Goal: Check status: Check status

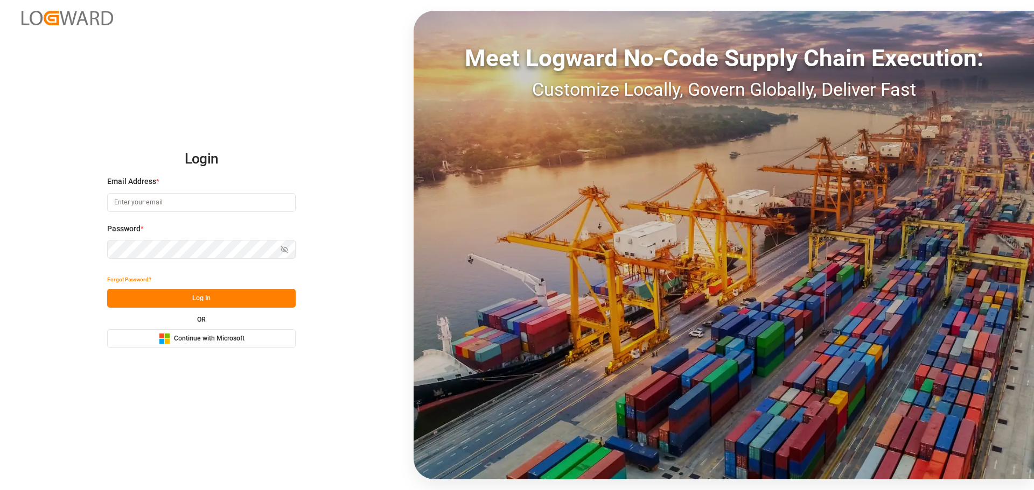
click at [204, 336] on span "Continue with Microsoft" at bounding box center [209, 339] width 71 height 10
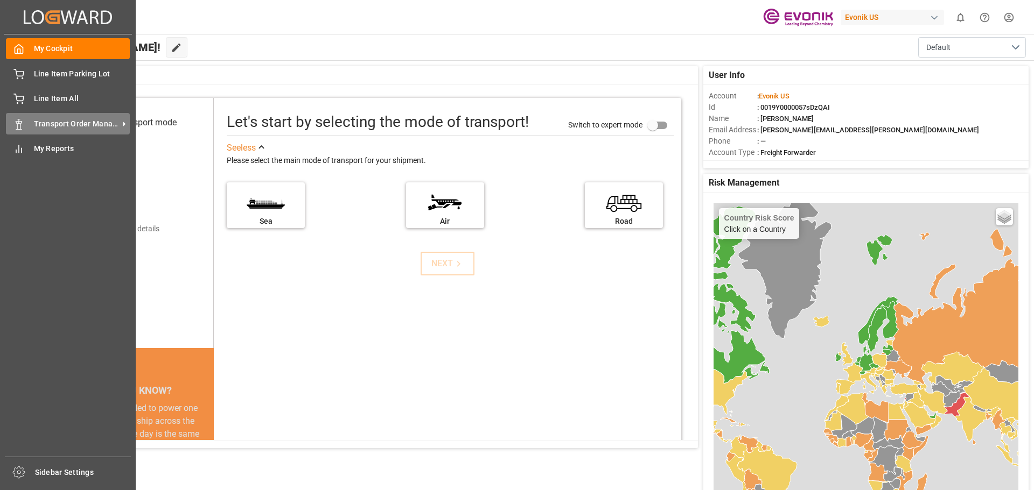
click at [44, 122] on span "Transport Order Management" at bounding box center [76, 123] width 85 height 11
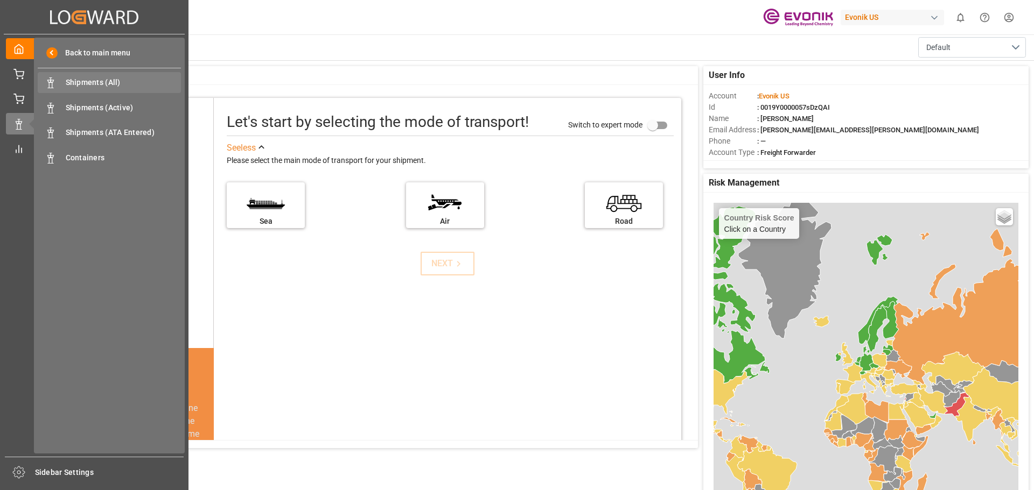
click at [80, 83] on span "Shipments (All)" at bounding box center [124, 82] width 116 height 11
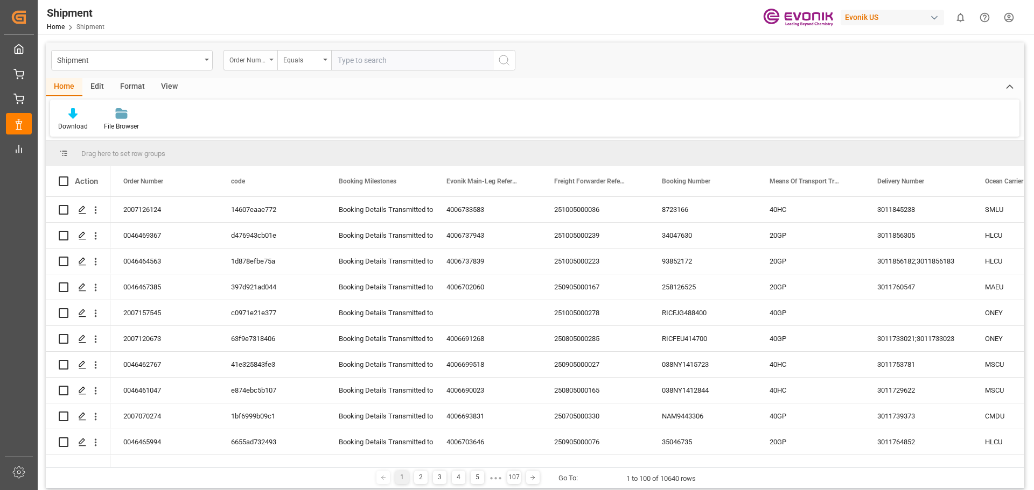
click at [270, 59] on icon "open menu" at bounding box center [271, 60] width 4 height 2
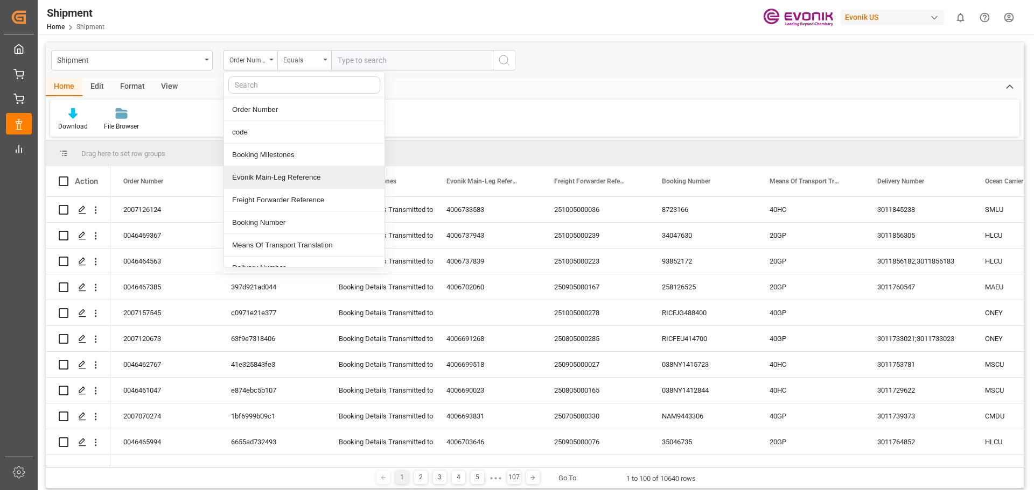
click at [275, 180] on div "Evonik Main-Leg Reference" at bounding box center [304, 177] width 160 height 23
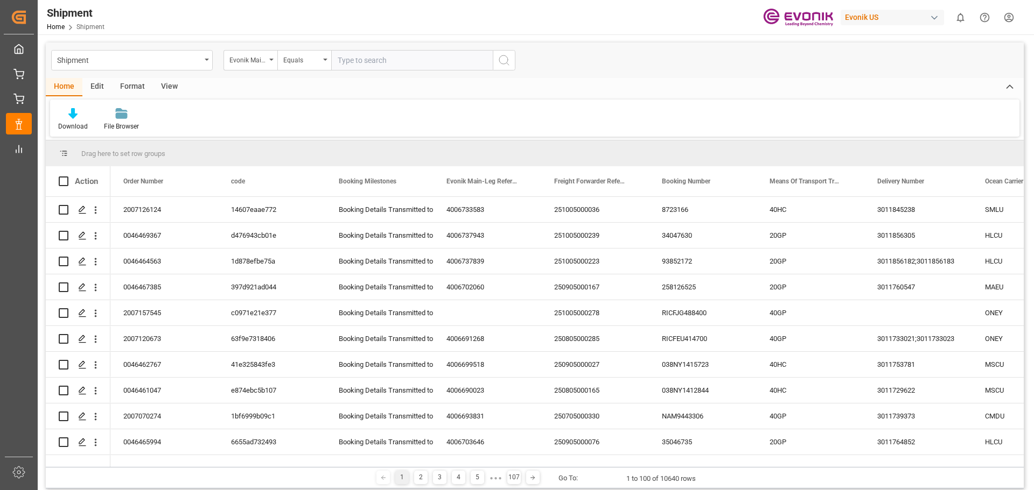
click at [354, 60] on input "text" at bounding box center [412, 60] width 162 height 20
type input "4006683959"
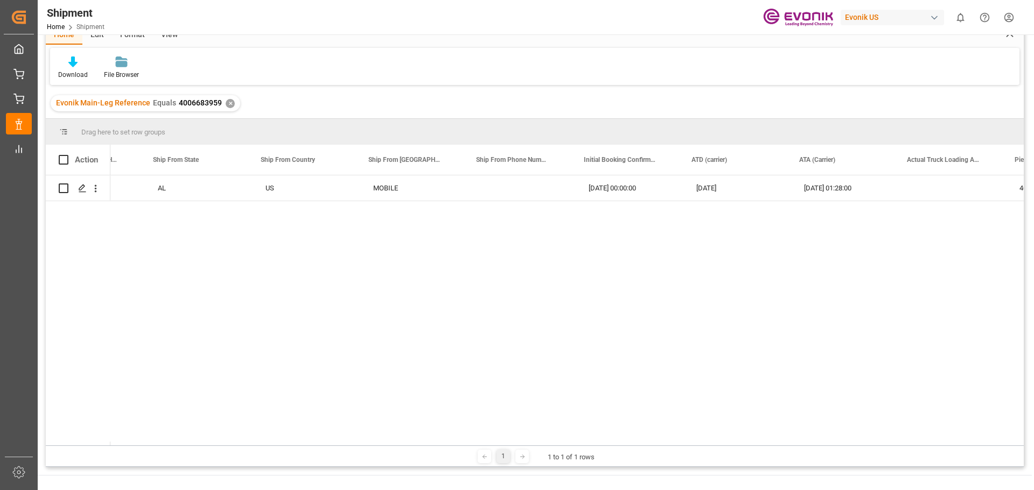
scroll to position [0, 5168]
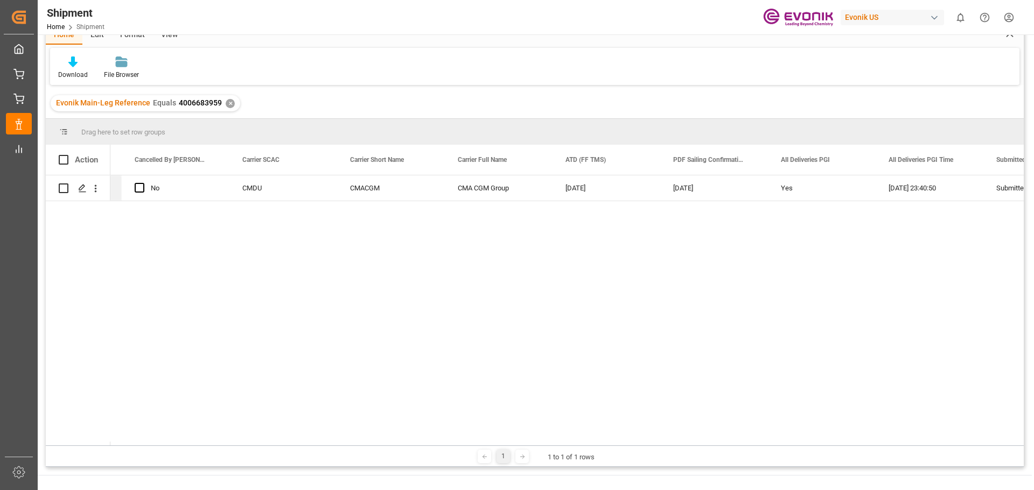
click at [226, 105] on div "✕" at bounding box center [230, 103] width 9 height 9
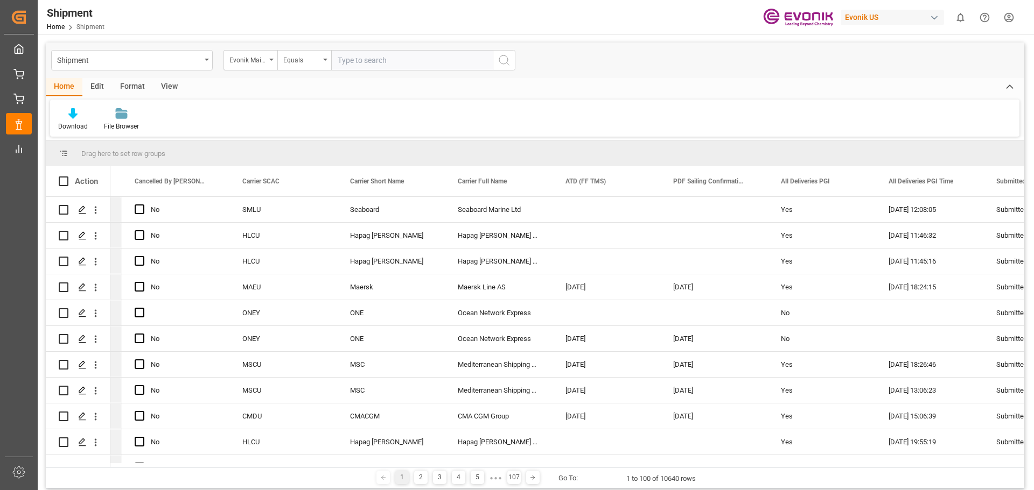
click at [357, 58] on input "text" at bounding box center [412, 60] width 162 height 20
type input "4006696856"
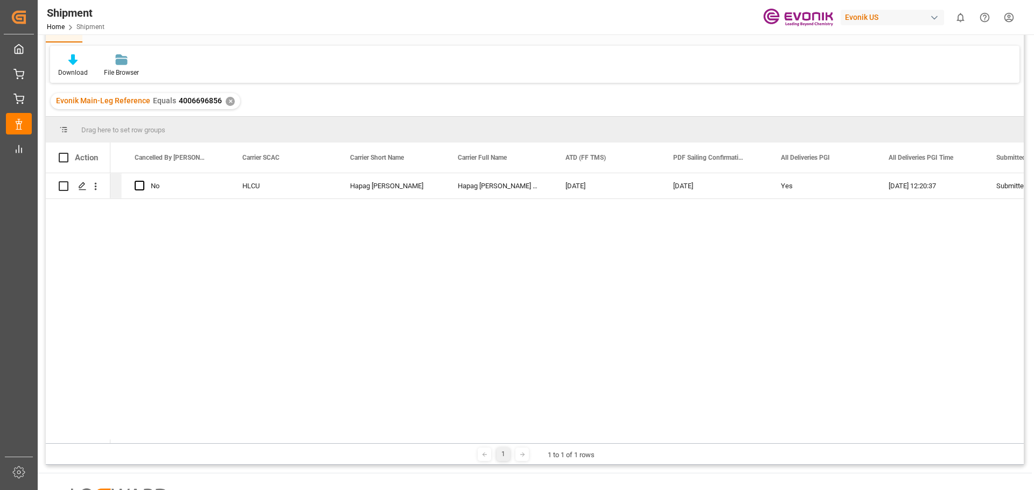
click at [230, 100] on div "✕" at bounding box center [230, 101] width 9 height 9
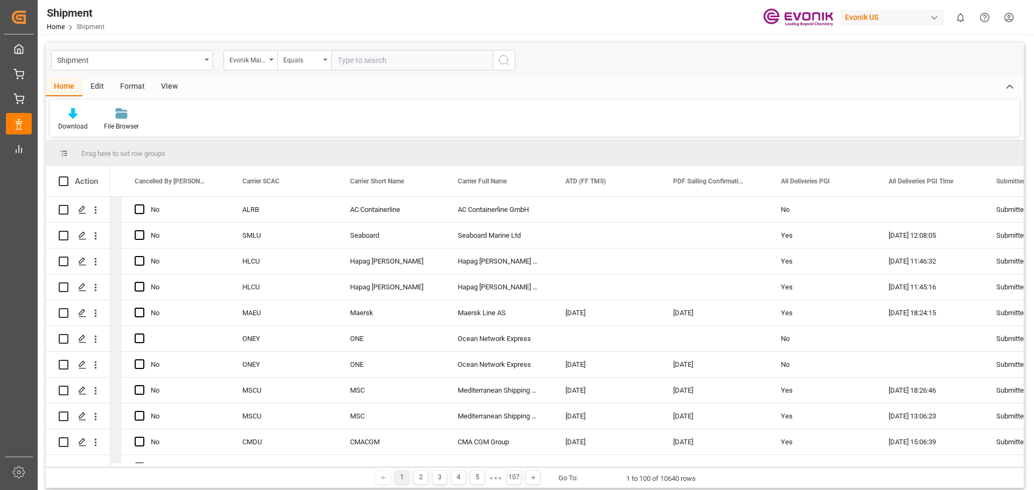
click at [352, 61] on input "text" at bounding box center [412, 60] width 162 height 20
type input "4006681602"
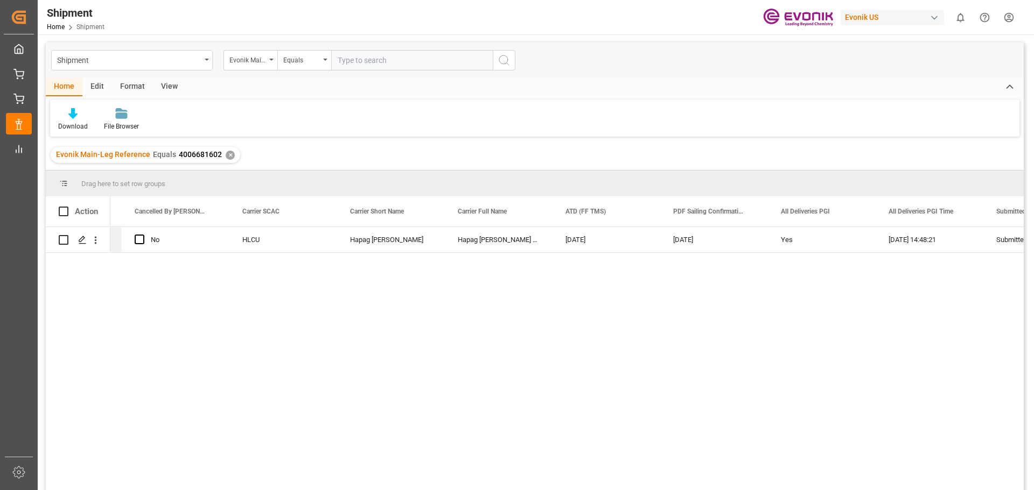
click at [226, 155] on div "✕" at bounding box center [230, 155] width 9 height 9
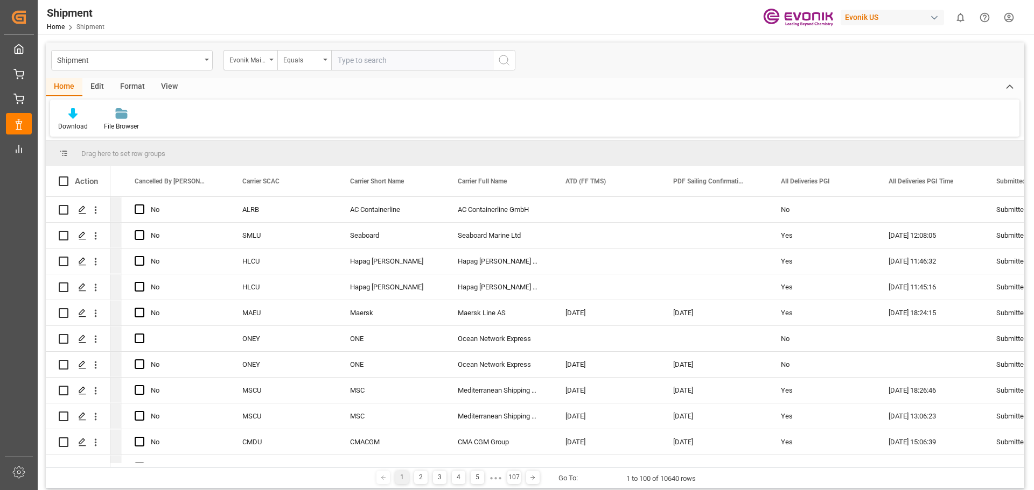
click at [348, 62] on input "text" at bounding box center [412, 60] width 162 height 20
type input "4006673343"
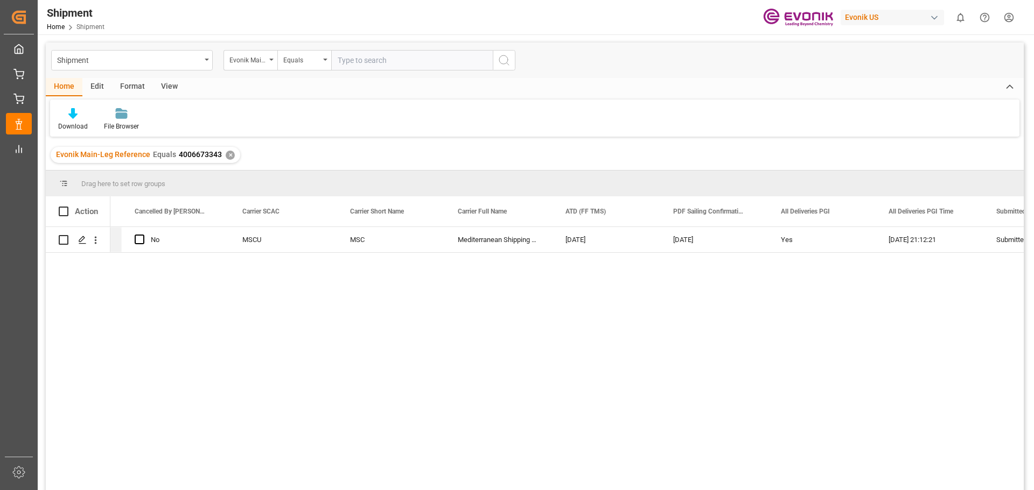
click at [229, 157] on div "✕" at bounding box center [230, 155] width 9 height 9
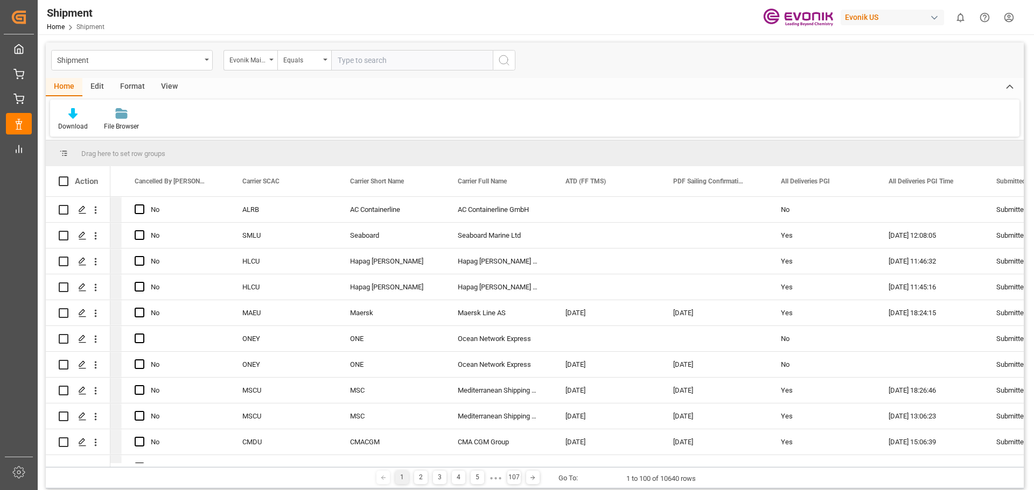
click at [358, 60] on input "text" at bounding box center [412, 60] width 162 height 20
type input "4006670417"
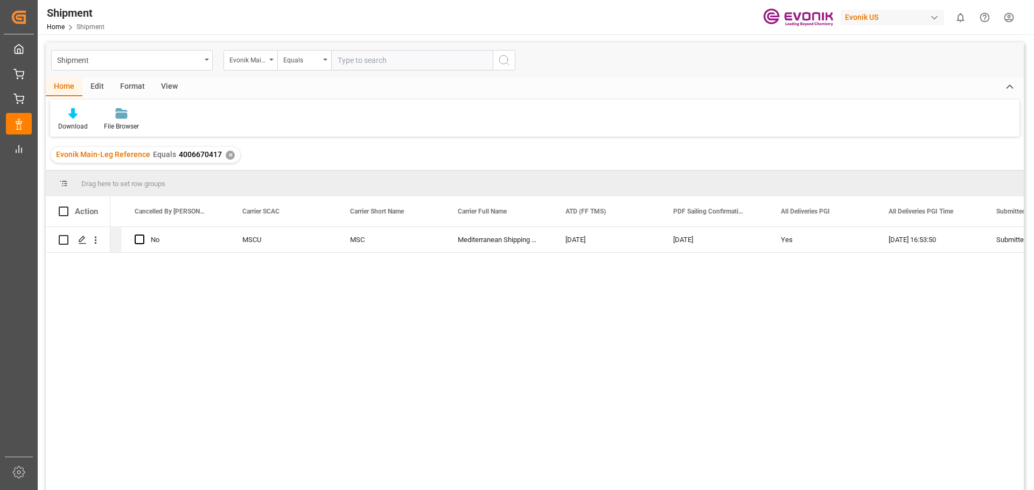
click at [228, 156] on div "✕" at bounding box center [230, 155] width 9 height 9
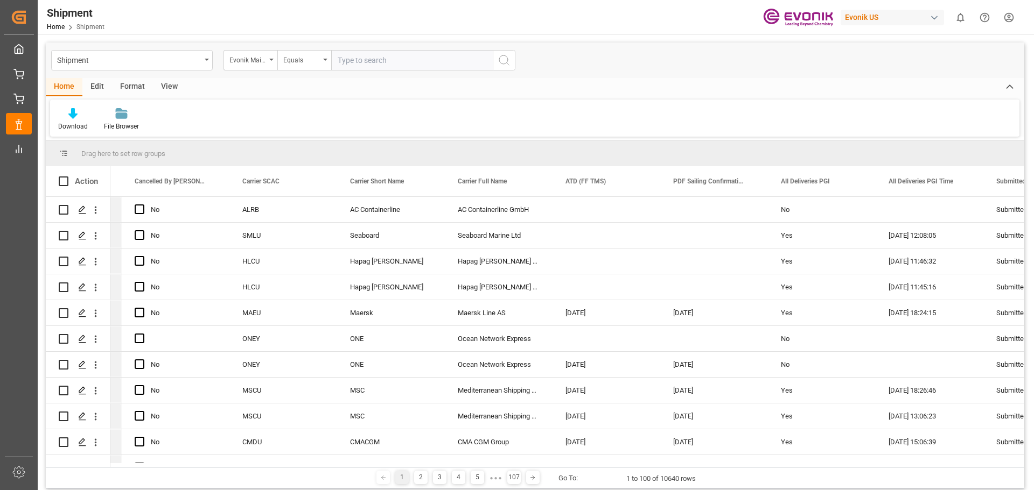
click at [342, 63] on input "text" at bounding box center [412, 60] width 162 height 20
type input "4006670433"
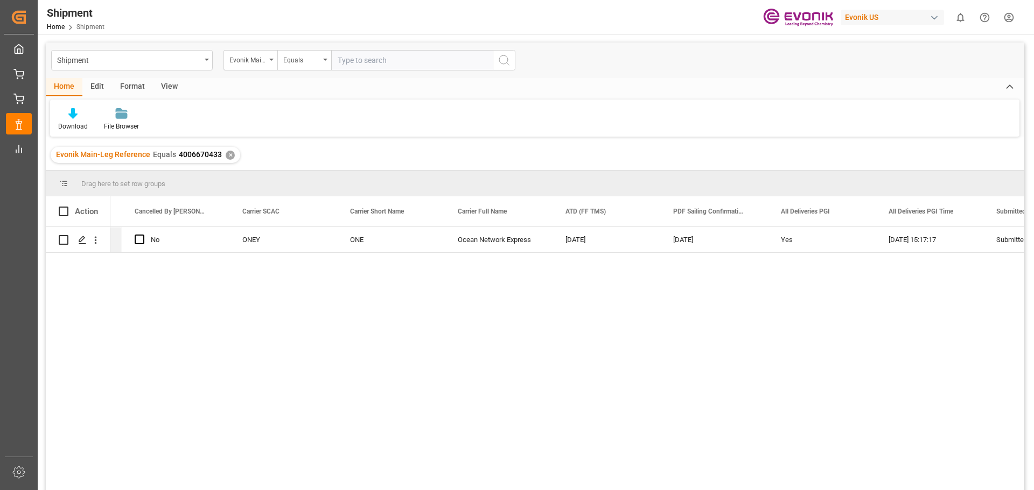
click at [226, 157] on div "✕" at bounding box center [230, 155] width 9 height 9
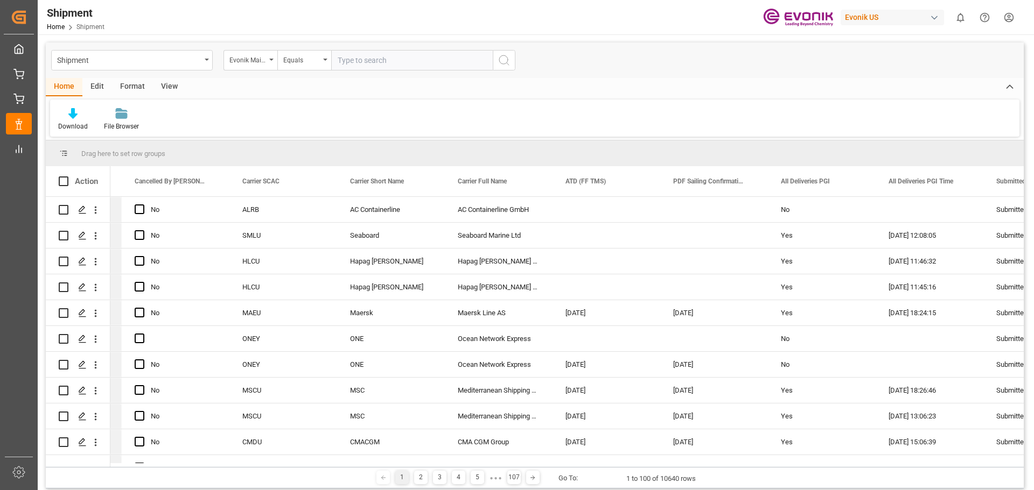
click at [371, 60] on input "text" at bounding box center [412, 60] width 162 height 20
type input "4006680256"
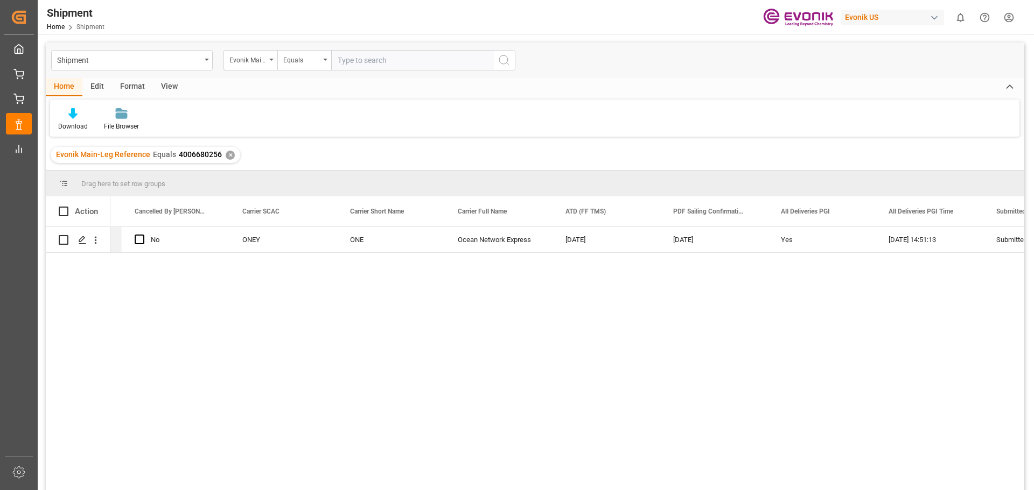
click at [226, 153] on div "✕" at bounding box center [230, 155] width 9 height 9
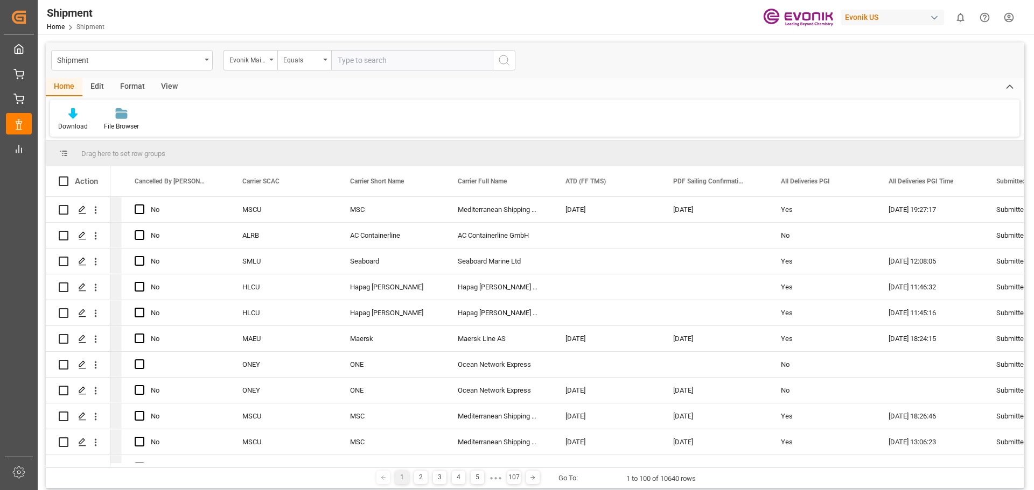
click at [354, 60] on input "text" at bounding box center [412, 60] width 162 height 20
type input "4006684090"
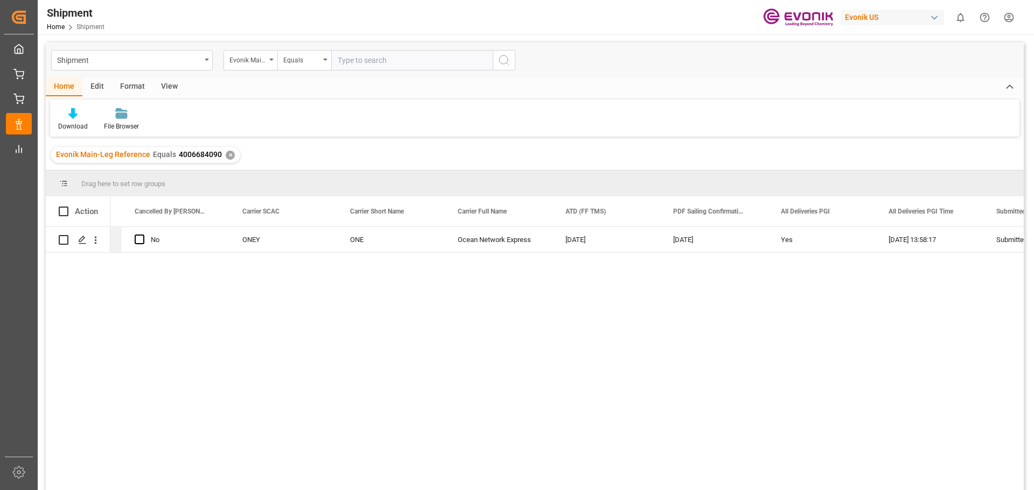
click at [228, 155] on div "✕" at bounding box center [230, 155] width 9 height 9
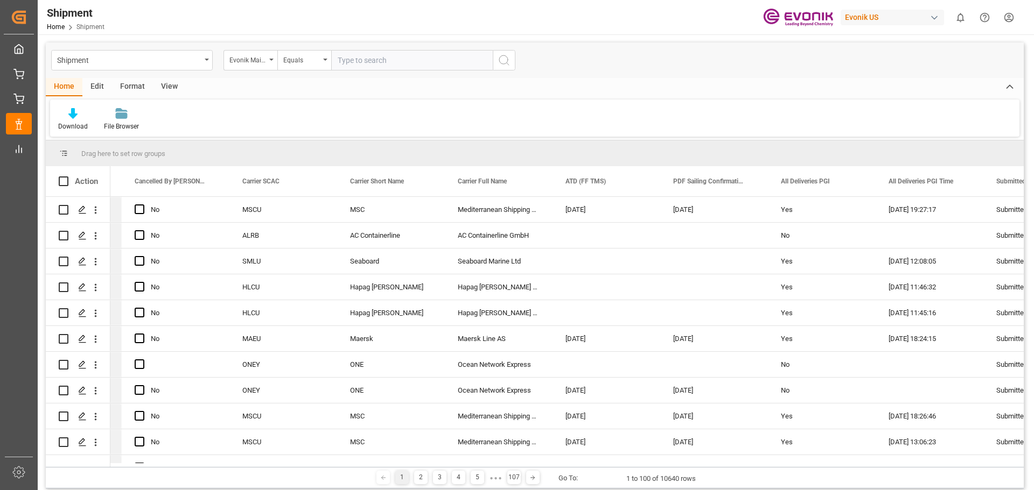
click at [344, 61] on input "text" at bounding box center [412, 60] width 162 height 20
type input "4006703458"
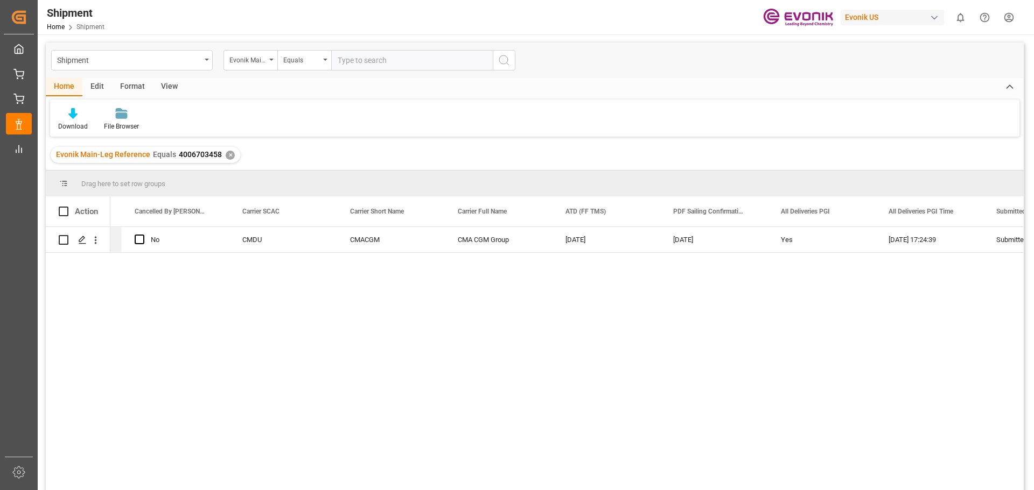
click at [230, 157] on div "✕" at bounding box center [230, 155] width 9 height 9
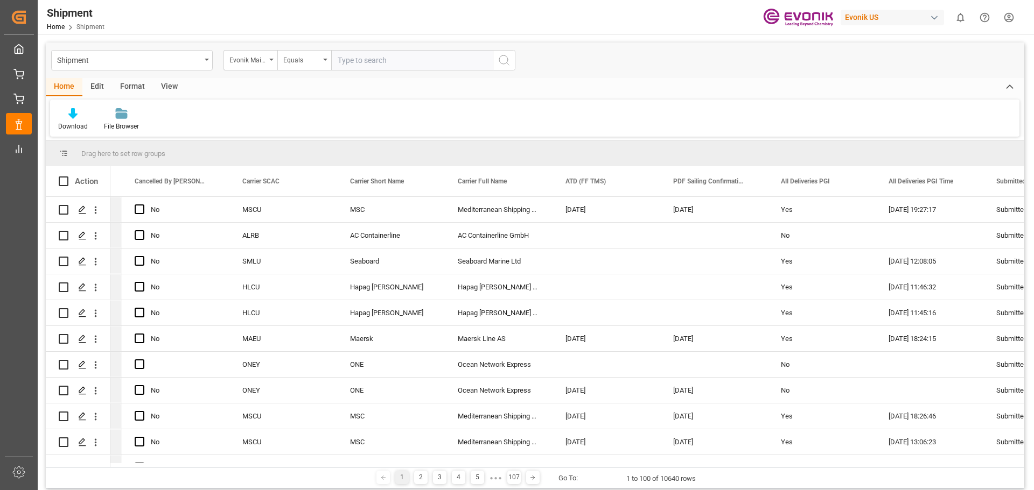
click at [349, 60] on input "text" at bounding box center [412, 60] width 162 height 20
type input "4006693974"
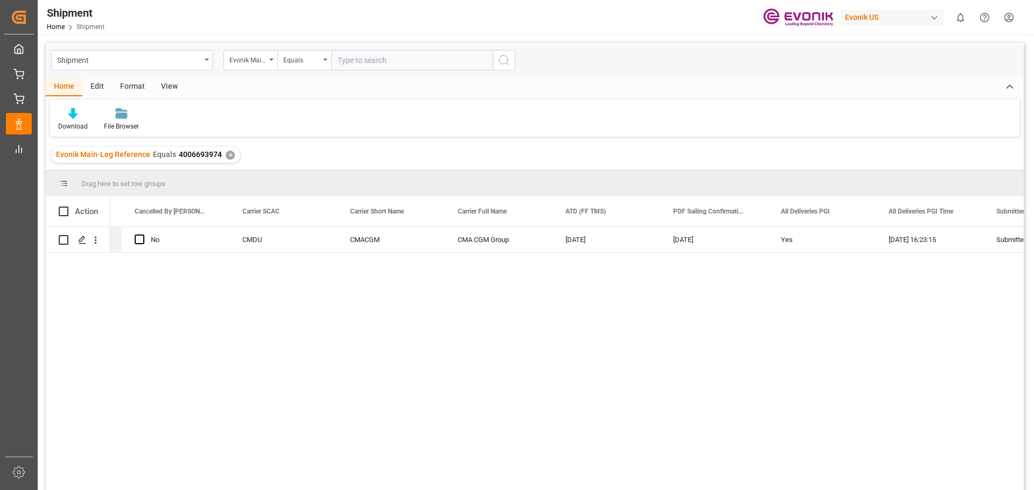
click at [229, 156] on div "✕" at bounding box center [230, 155] width 9 height 9
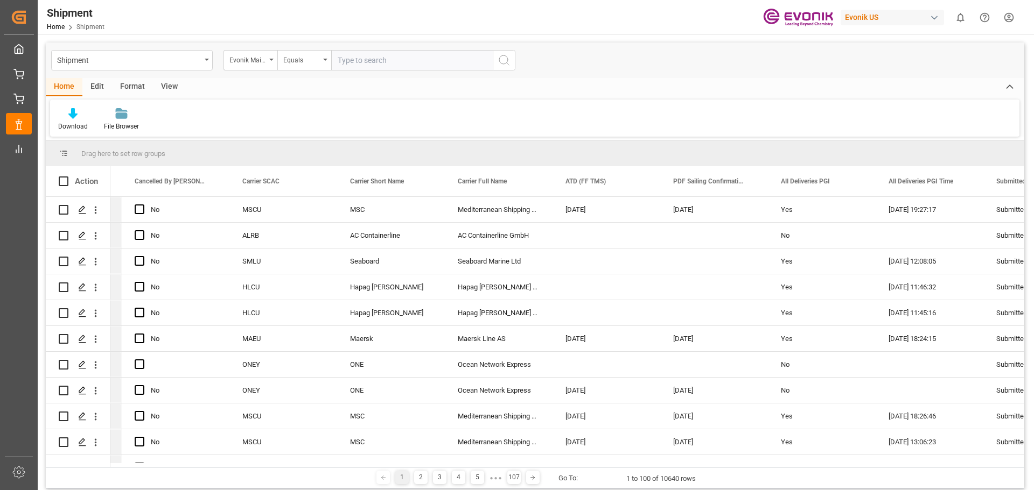
click at [341, 59] on input "text" at bounding box center [412, 60] width 162 height 20
paste input "4006689729"
type input "4006689729"
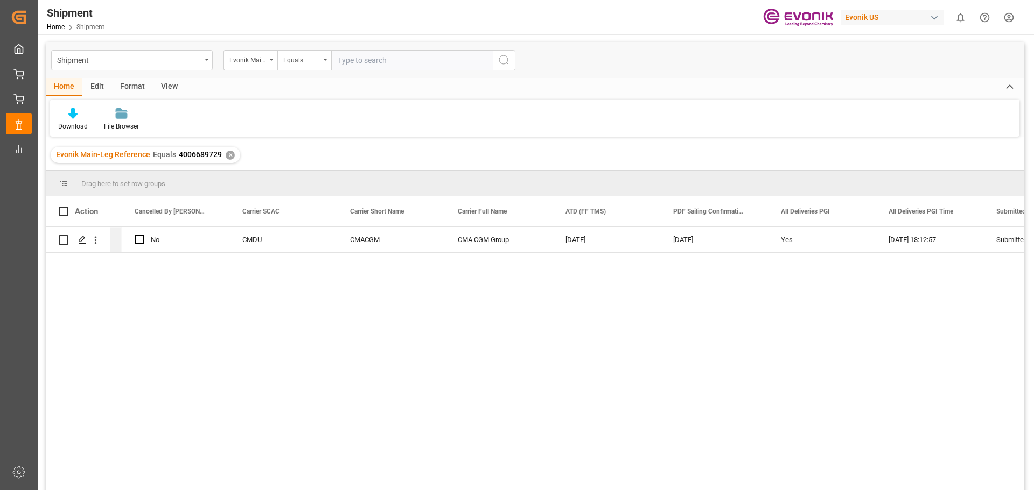
click at [228, 155] on div "✕" at bounding box center [230, 155] width 9 height 9
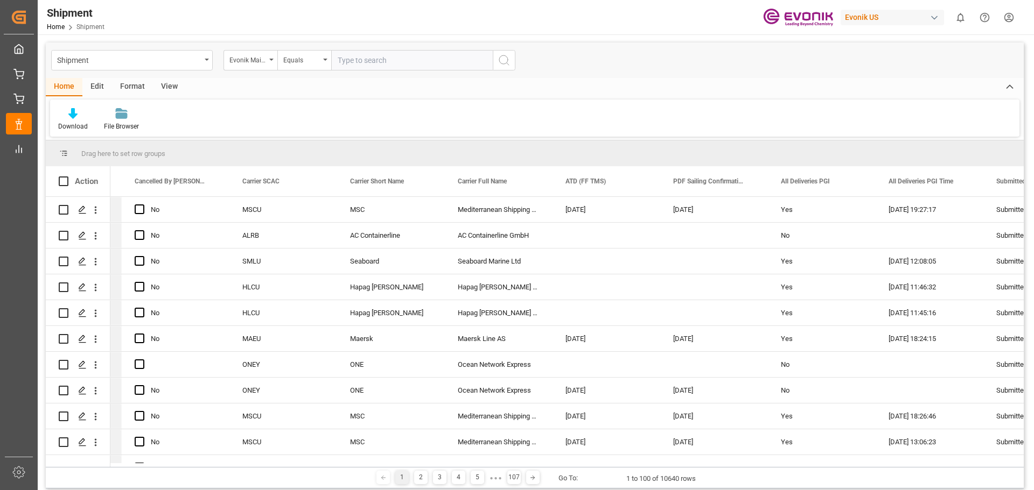
click at [355, 64] on input "text" at bounding box center [412, 60] width 162 height 20
paste input "4006655082"
type input "4006655082"
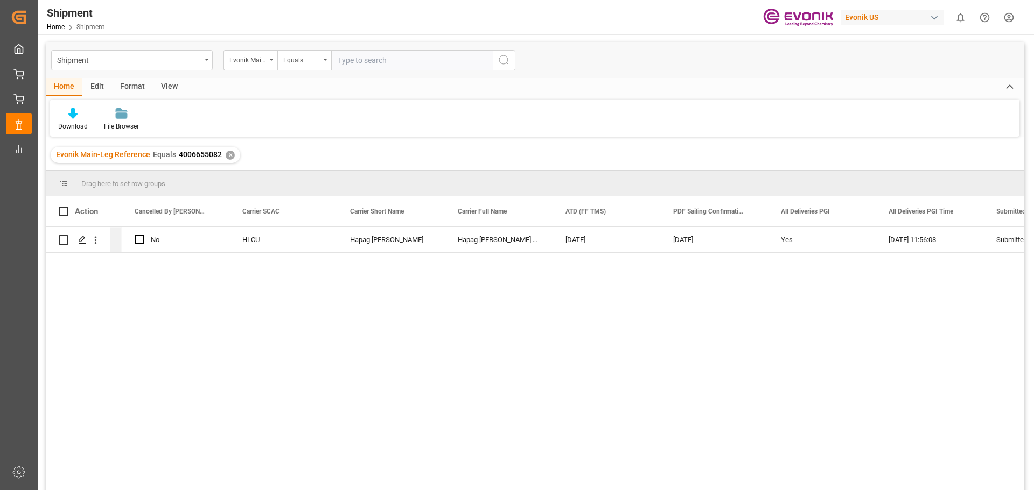
click at [226, 155] on div "✕" at bounding box center [230, 155] width 9 height 9
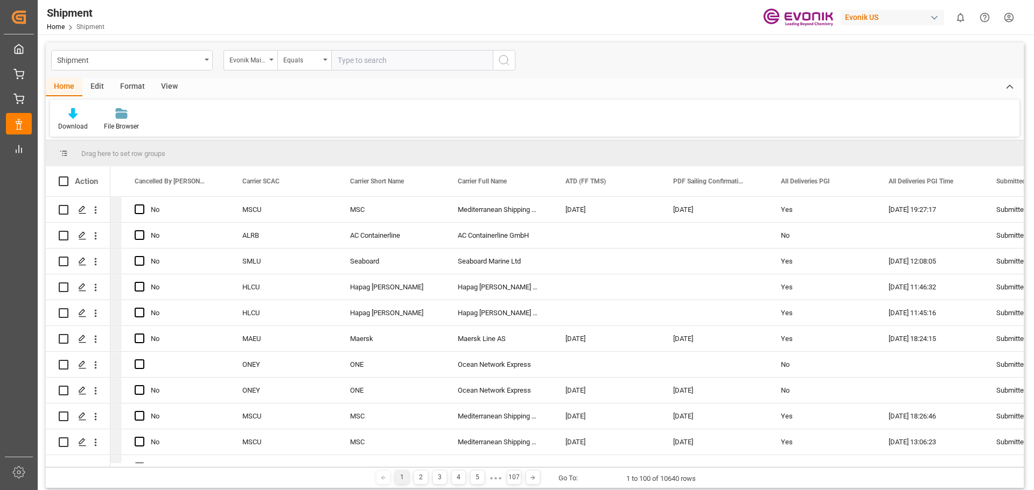
click at [375, 63] on input "text" at bounding box center [412, 60] width 162 height 20
paste input "4006675920"
type input "4006675920"
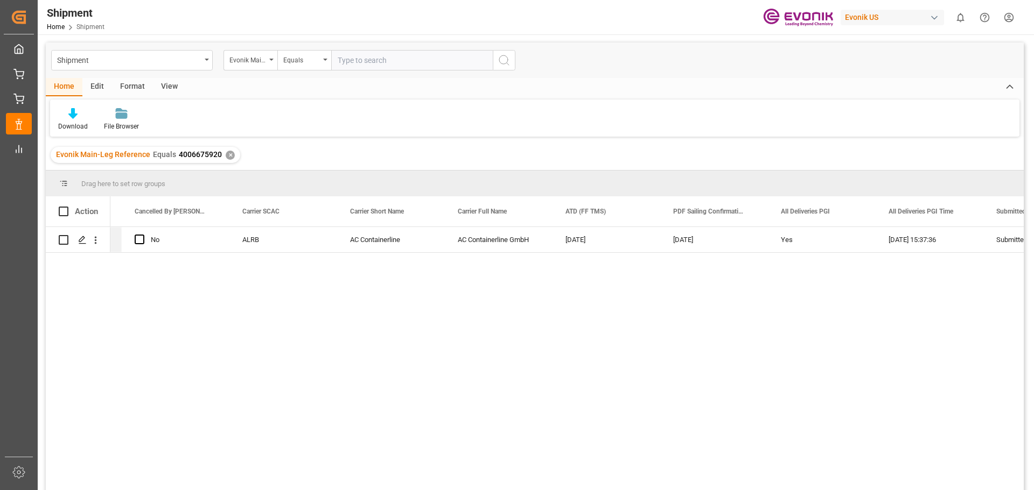
click at [230, 155] on div "✕" at bounding box center [230, 155] width 9 height 9
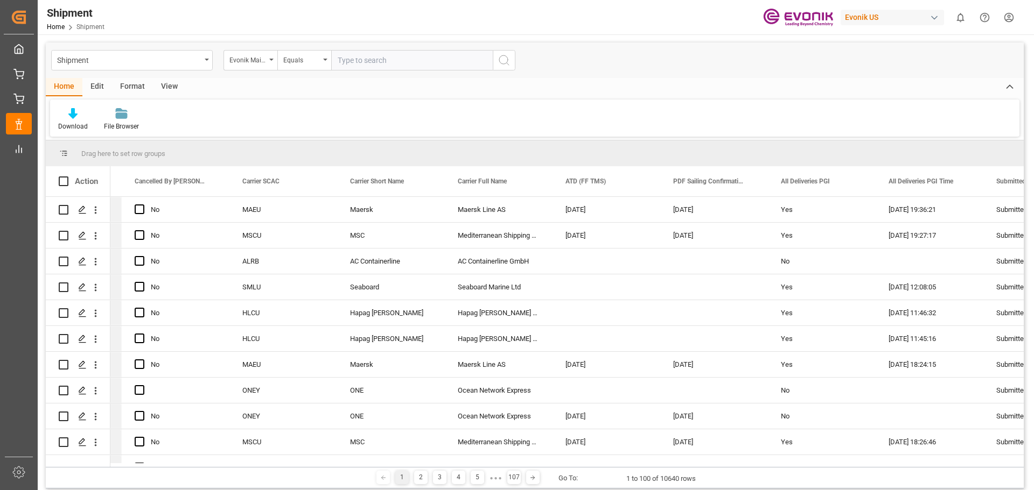
click at [350, 61] on input "text" at bounding box center [412, 60] width 162 height 20
paste input "4006661649"
type input "4006661649"
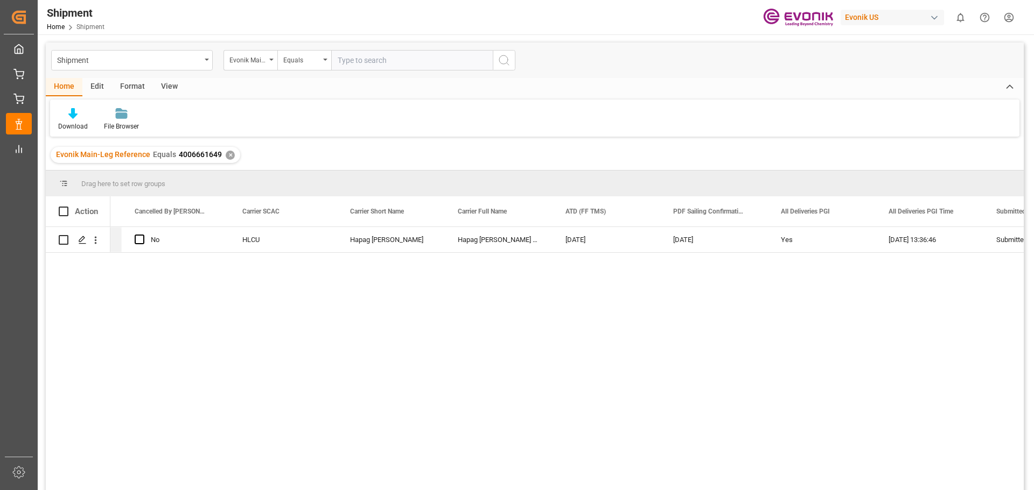
click at [228, 155] on div "✕" at bounding box center [230, 155] width 9 height 9
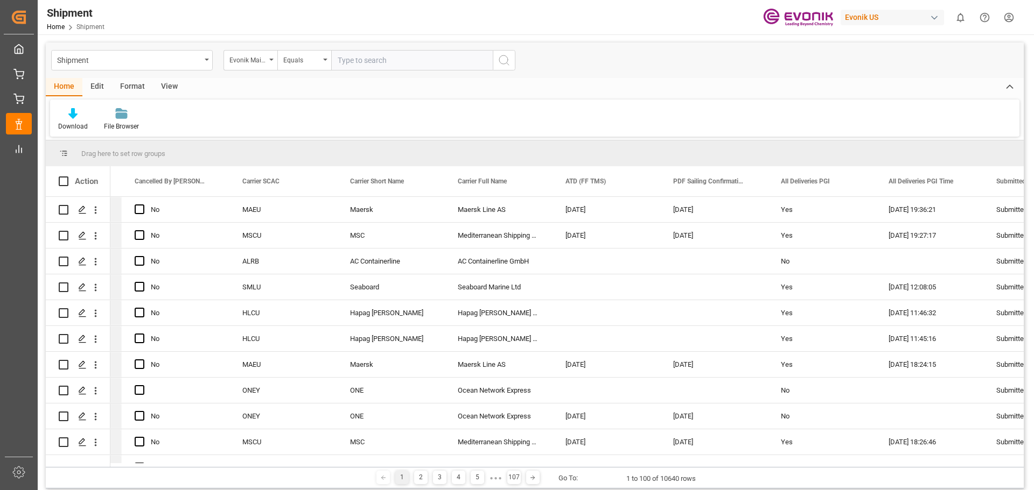
click at [376, 63] on input "text" at bounding box center [412, 60] width 162 height 20
paste input "4006639518"
type input "4006639518"
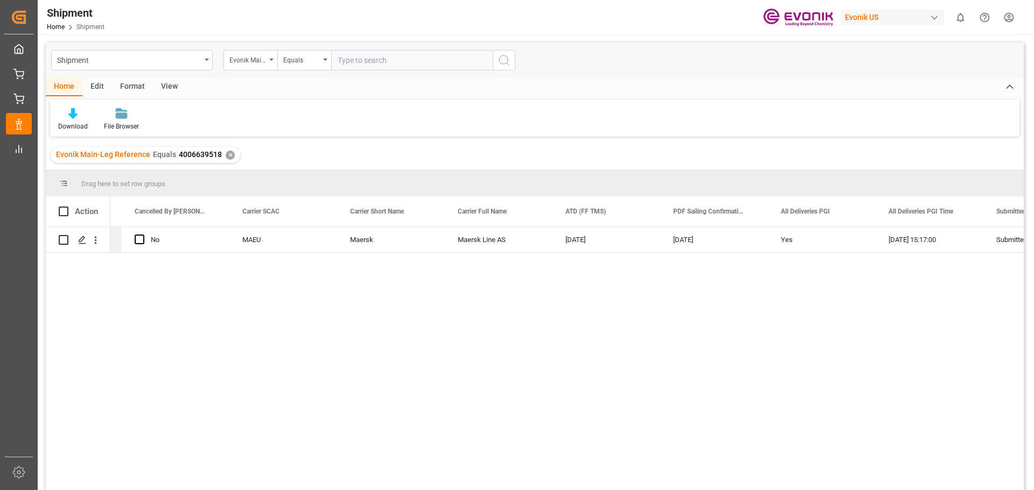
click at [230, 153] on div "✕" at bounding box center [230, 155] width 9 height 9
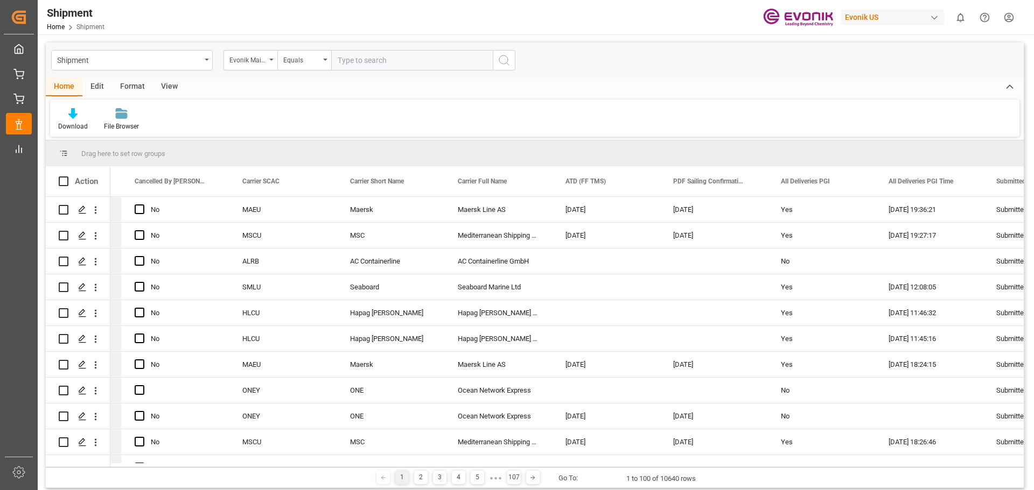
click at [366, 64] on input "text" at bounding box center [412, 60] width 162 height 20
paste input "4006702602"
type input "4006702602"
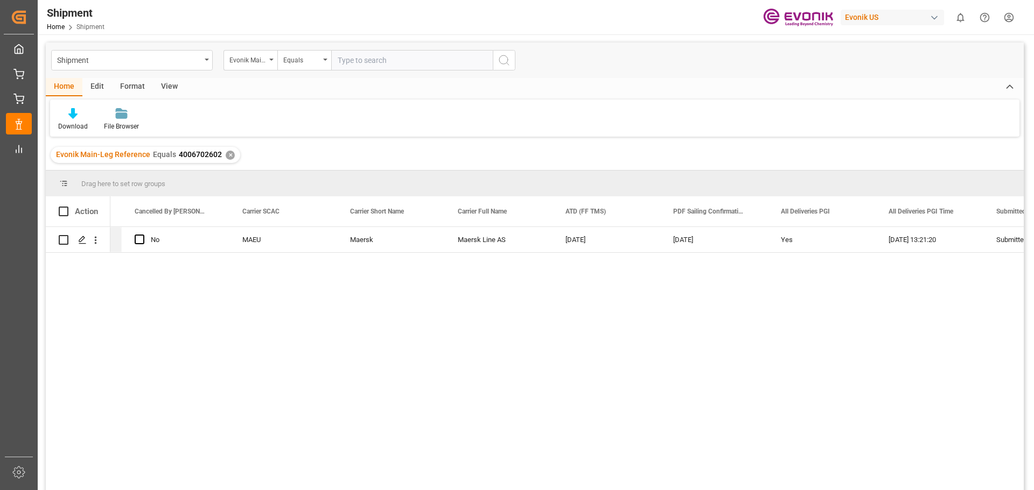
click at [230, 156] on div "✕" at bounding box center [230, 155] width 9 height 9
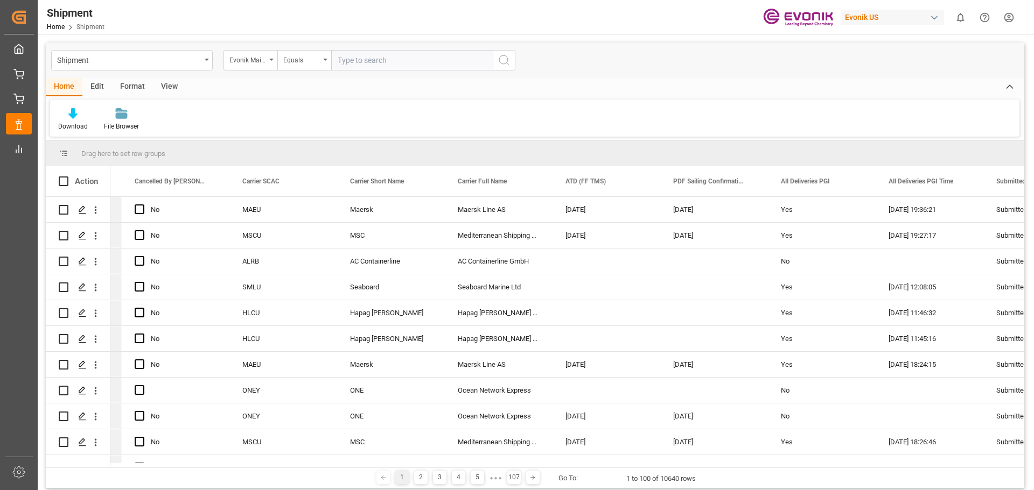
click at [349, 62] on input "text" at bounding box center [412, 60] width 162 height 20
paste input "4006699525"
type input "4006699525"
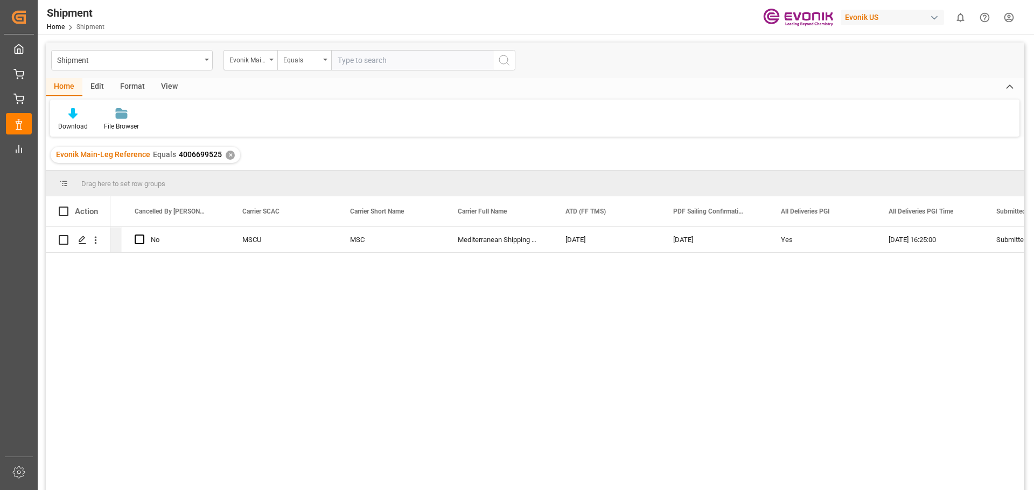
click at [229, 155] on div "✕" at bounding box center [230, 155] width 9 height 9
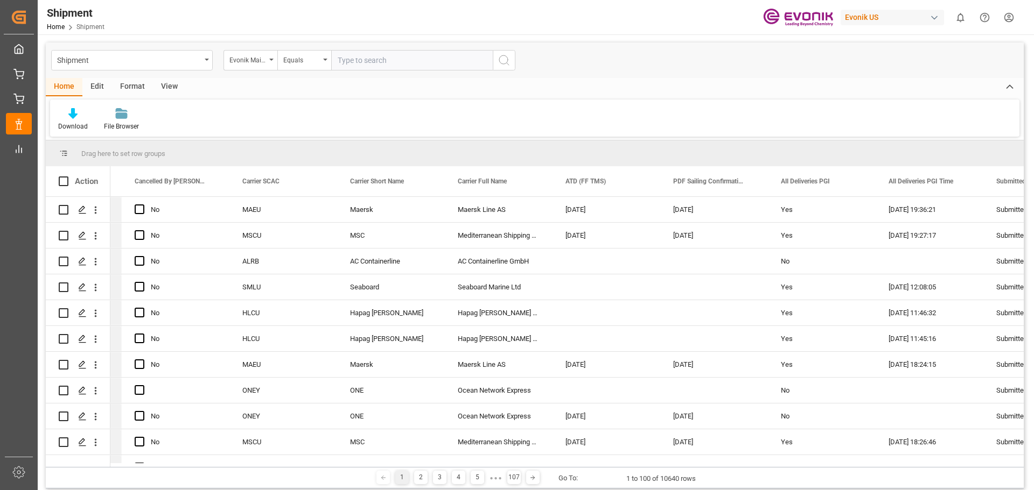
click at [354, 62] on input "text" at bounding box center [412, 60] width 162 height 20
paste input "4006653766"
type input "4006653766"
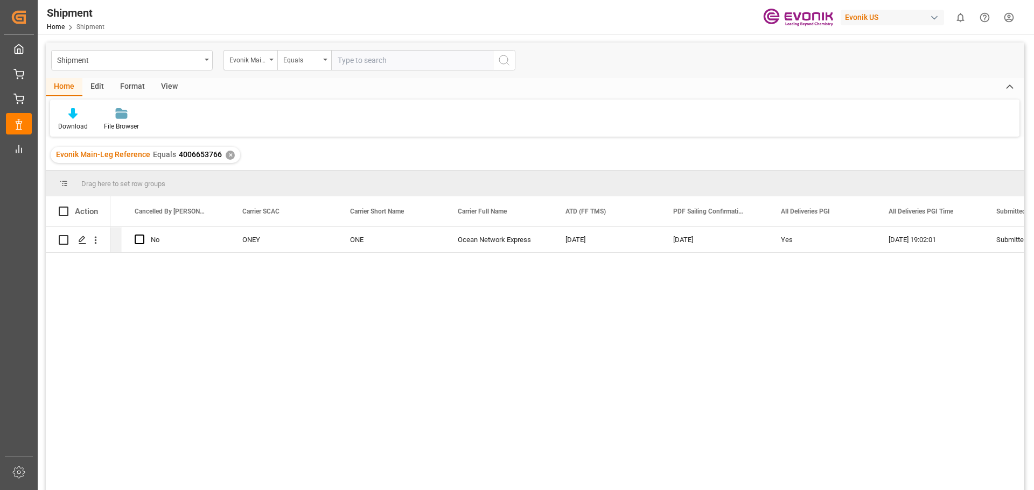
click at [227, 156] on div "✕" at bounding box center [230, 155] width 9 height 9
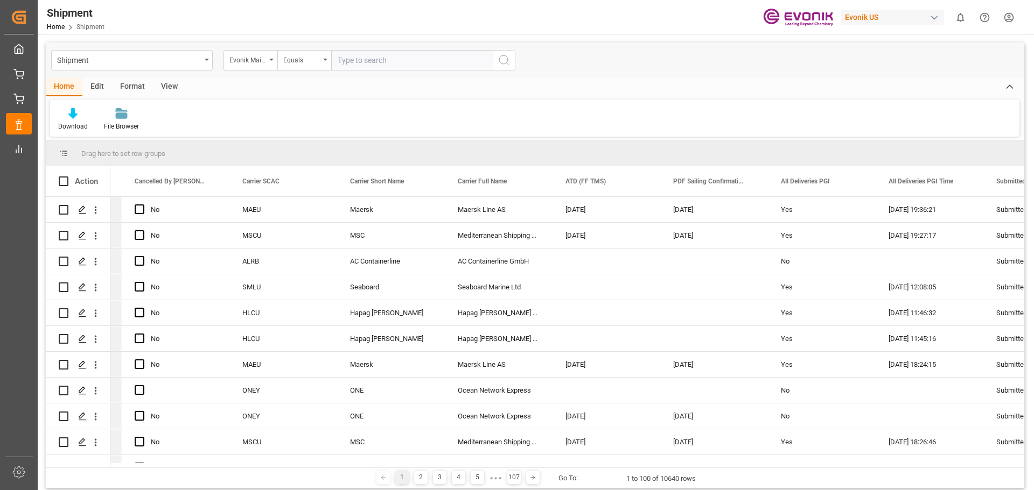
click at [350, 57] on input "text" at bounding box center [412, 60] width 162 height 20
paste input "4006654901"
type input "4006654901"
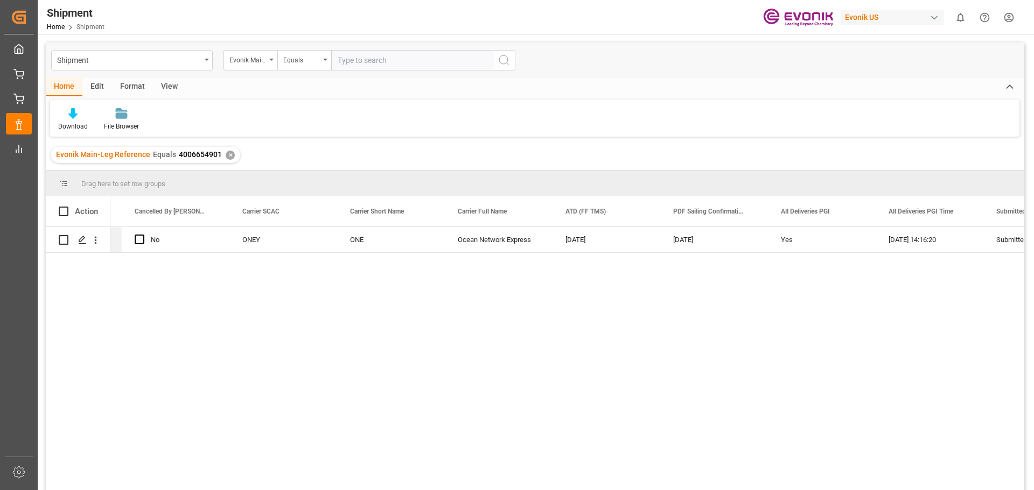
click at [226, 153] on div "✕" at bounding box center [230, 155] width 9 height 9
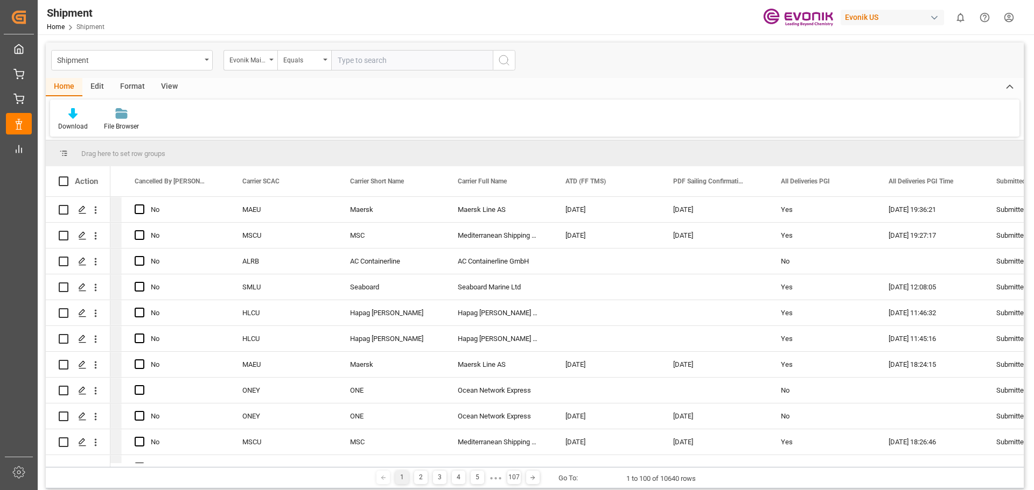
click at [368, 62] on input "text" at bounding box center [412, 60] width 162 height 20
paste input "4006654898"
type input "4006654898"
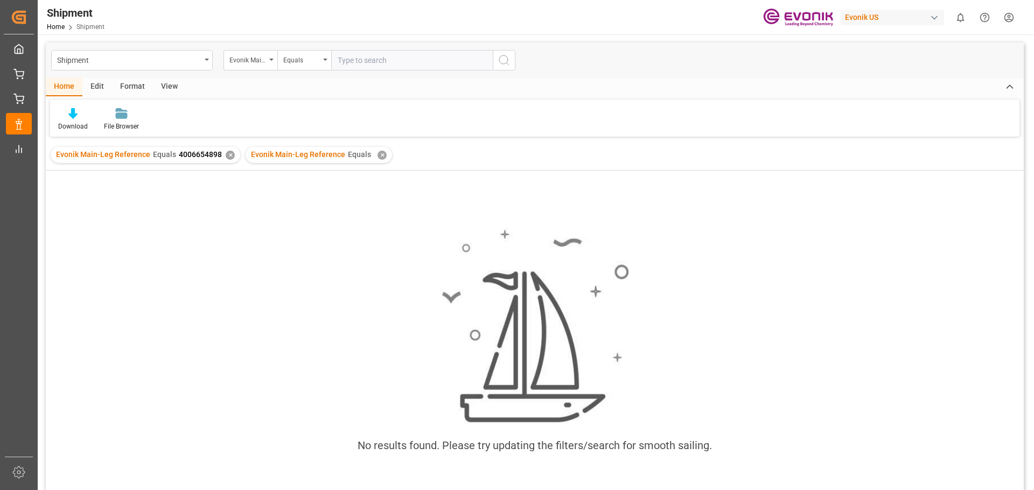
click at [226, 152] on div "✕" at bounding box center [230, 155] width 9 height 9
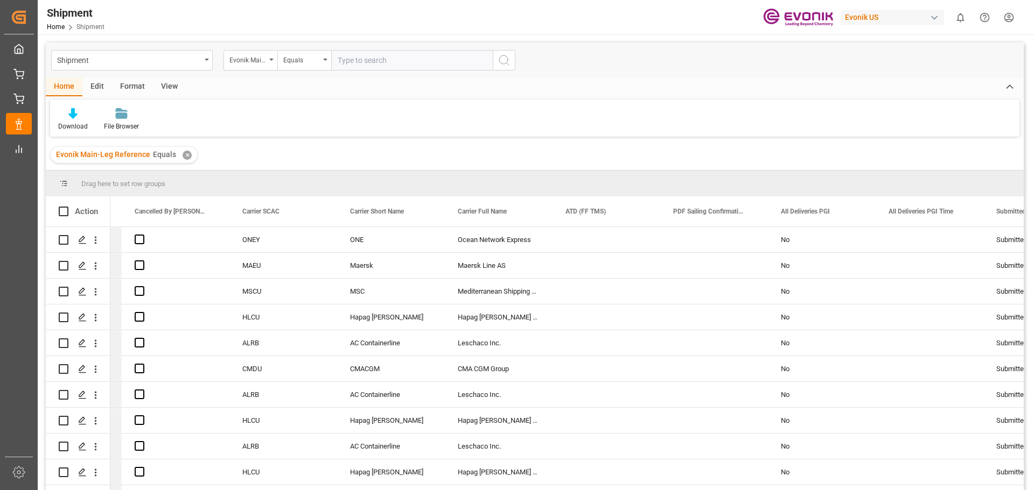
click at [392, 60] on input "text" at bounding box center [412, 60] width 162 height 20
paste input "4006681250"
type input "4006681250"
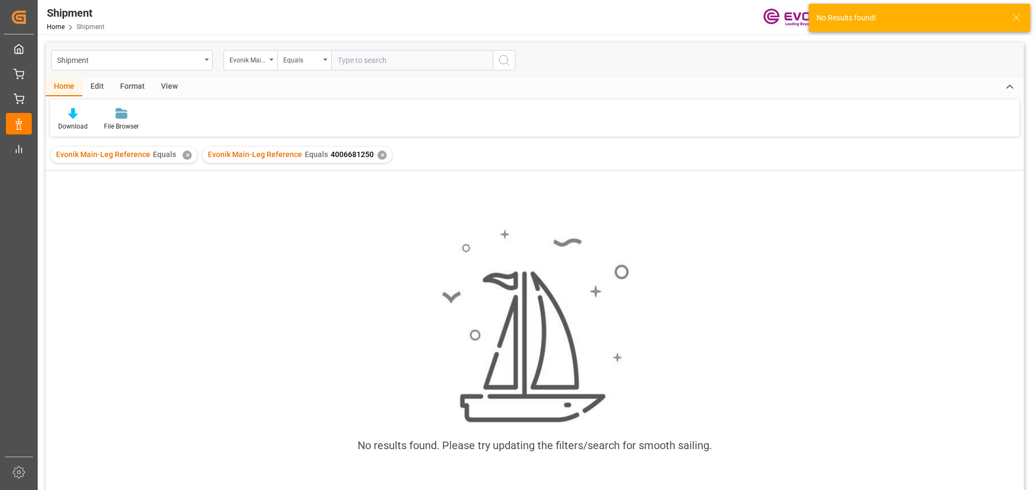
click at [377, 155] on div "✕" at bounding box center [381, 155] width 9 height 9
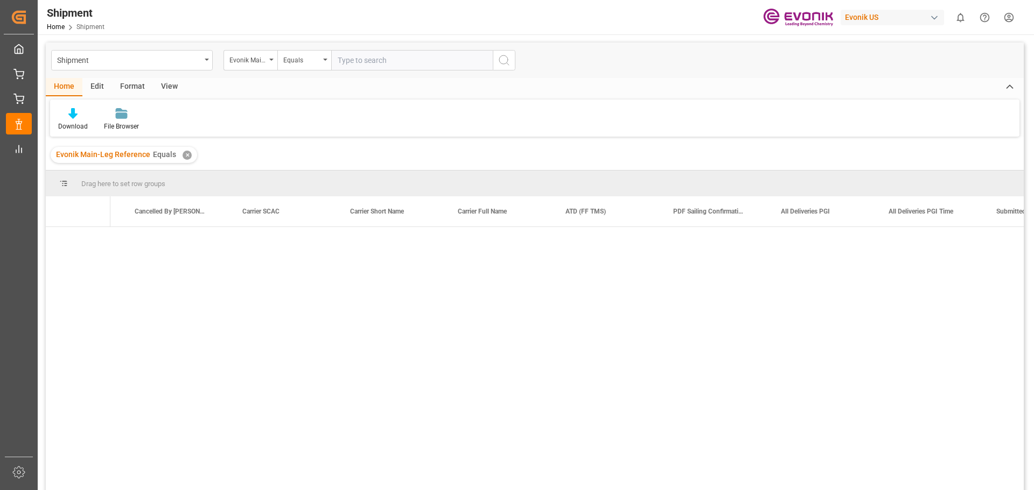
click at [186, 156] on div "✕" at bounding box center [187, 155] width 9 height 9
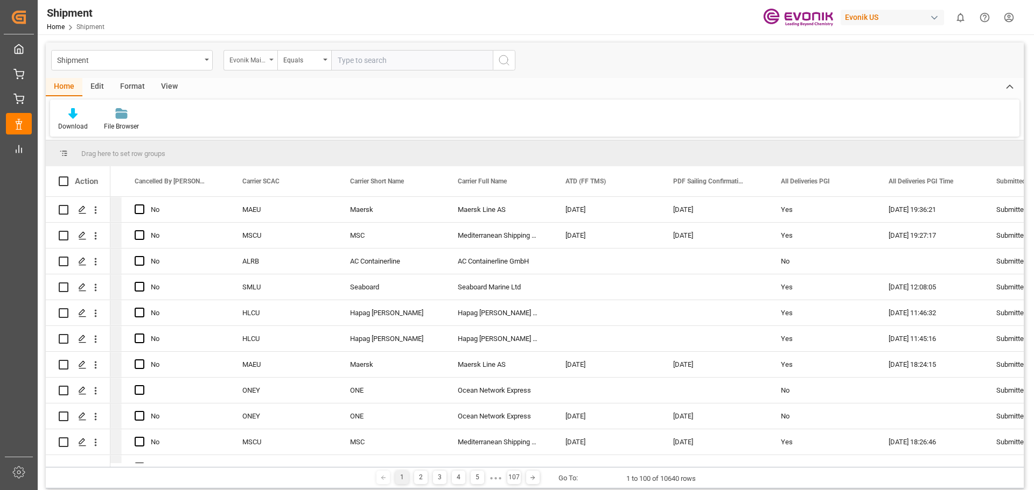
click at [271, 60] on icon "open menu" at bounding box center [271, 60] width 4 height 2
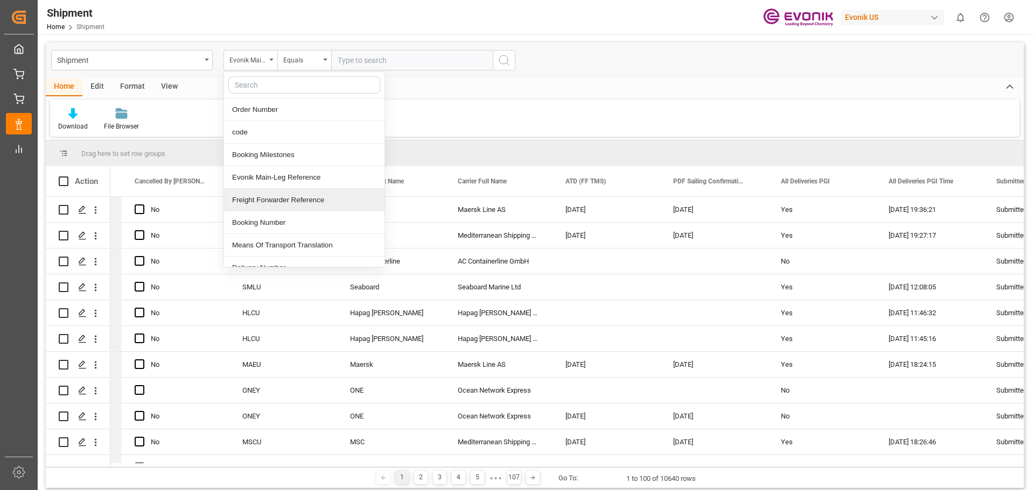
click at [271, 199] on div "Freight Forwarder Reference" at bounding box center [304, 200] width 160 height 23
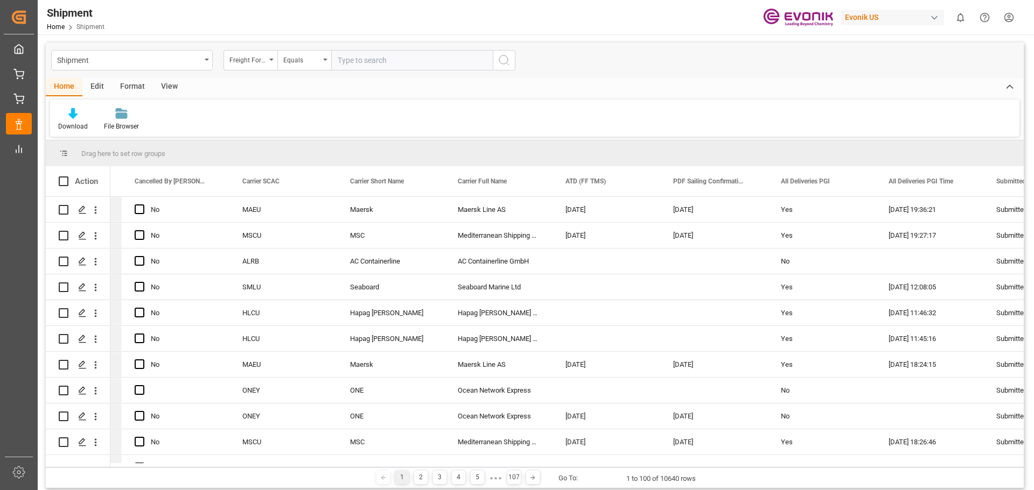
click at [374, 68] on input "text" at bounding box center [412, 60] width 162 height 20
paste input "250805000052"
type input "250805000052"
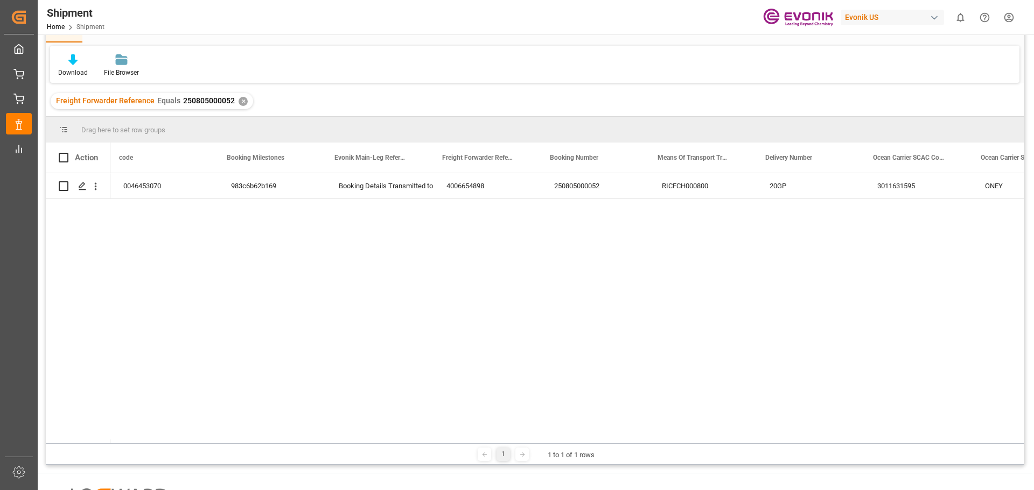
scroll to position [0, 230]
click at [240, 103] on div "✕" at bounding box center [242, 101] width 9 height 9
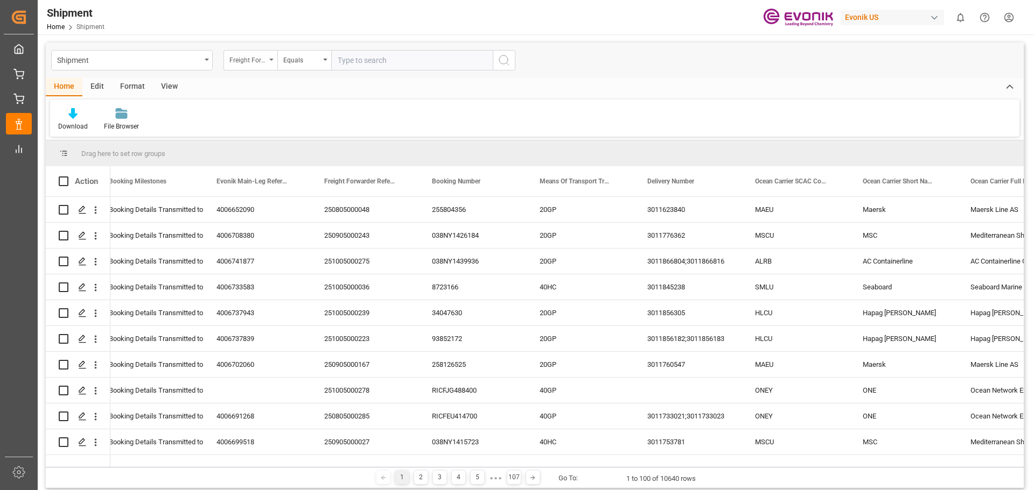
click at [270, 54] on div "Freight Forwarder Reference" at bounding box center [250, 60] width 54 height 20
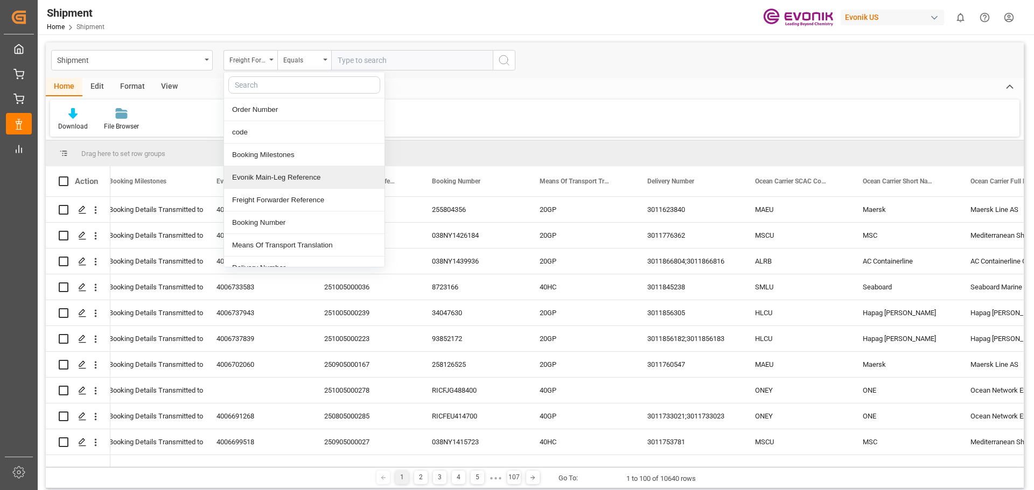
click at [265, 179] on div "Evonik Main-Leg Reference" at bounding box center [304, 177] width 160 height 23
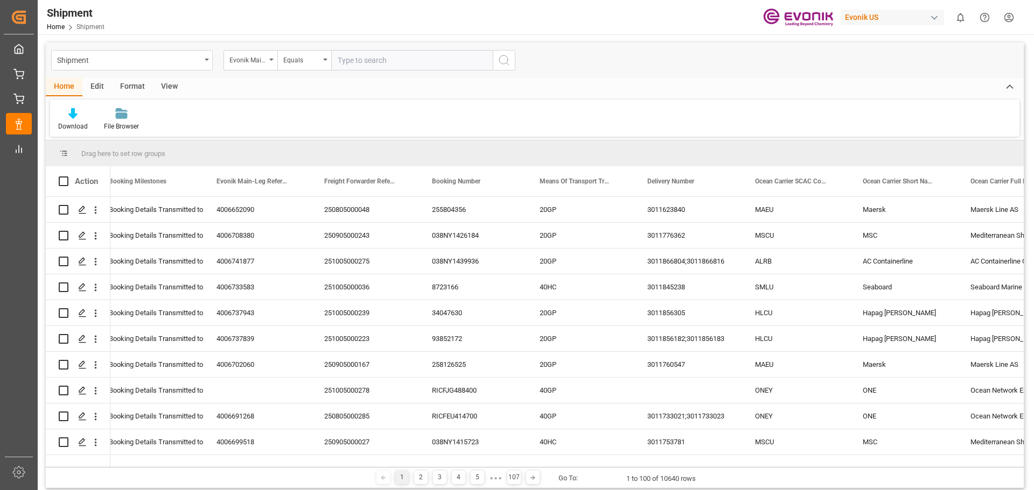
click at [366, 57] on input "text" at bounding box center [412, 60] width 162 height 20
paste input "4006654898"
type input "4006654898"
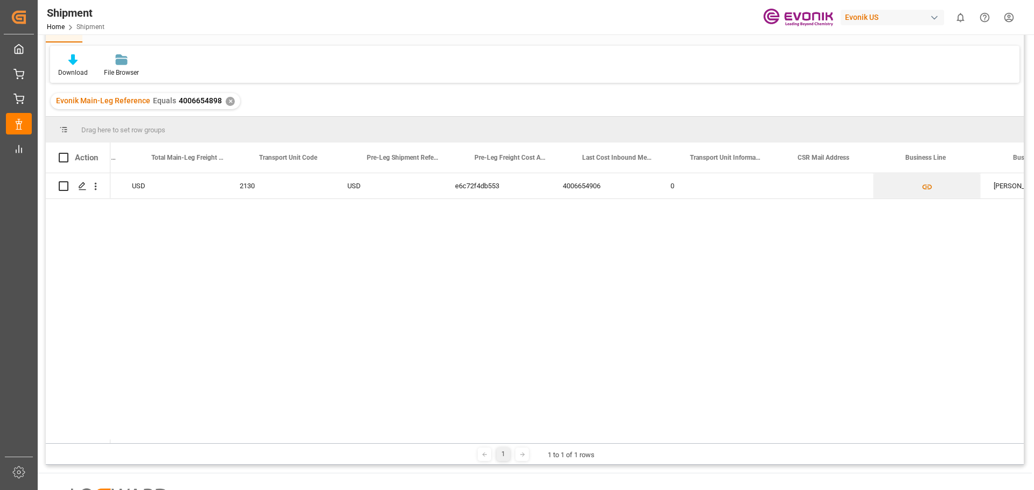
scroll to position [0, 3686]
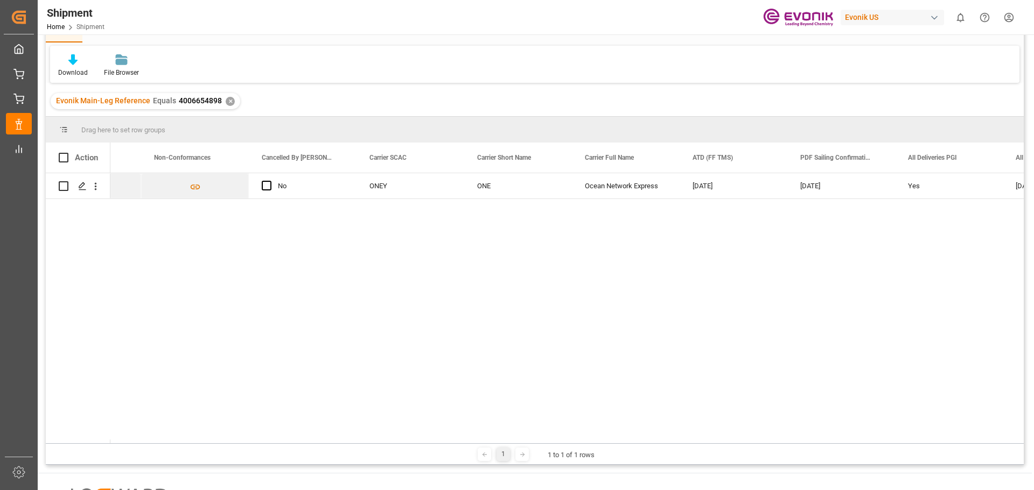
click at [228, 102] on div "✕" at bounding box center [230, 101] width 9 height 9
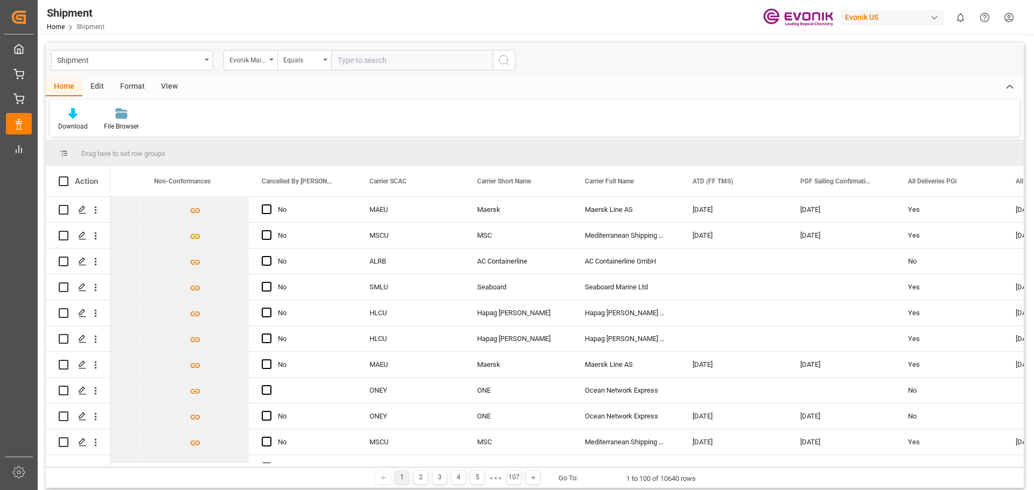
click at [363, 65] on input "text" at bounding box center [412, 60] width 162 height 20
paste input "4006681250"
type input "4006681250"
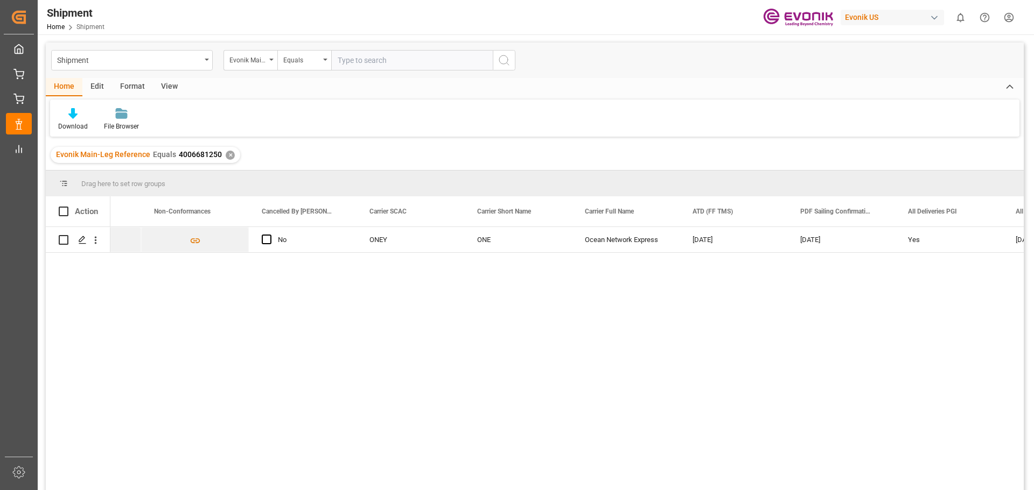
click at [226, 155] on div "✕" at bounding box center [230, 155] width 9 height 9
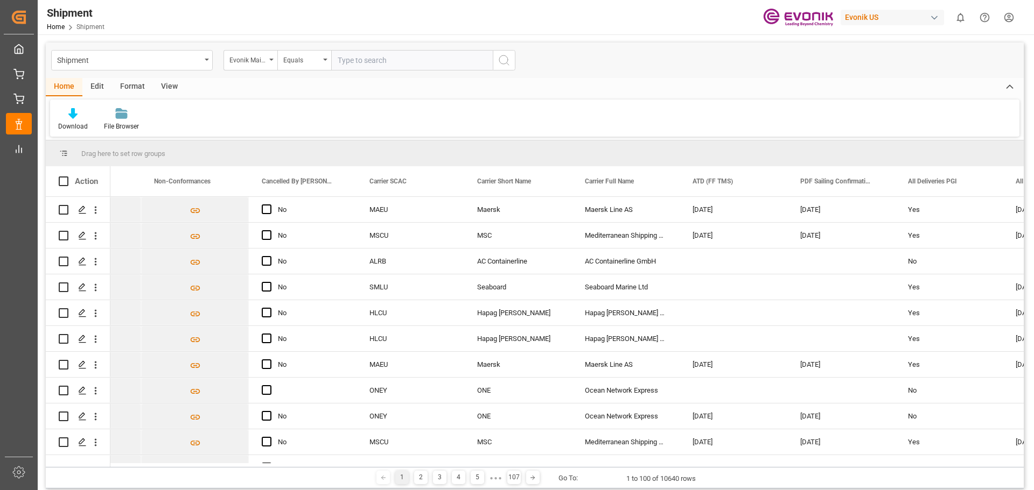
click at [353, 61] on input "text" at bounding box center [412, 60] width 162 height 20
paste input "4006681244"
type input "4006681244"
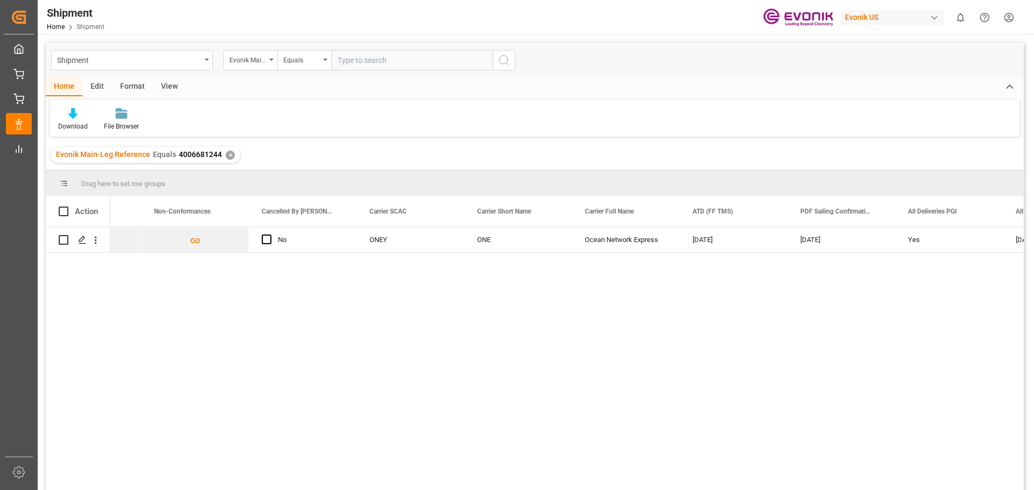
click at [229, 156] on div "✕" at bounding box center [230, 155] width 9 height 9
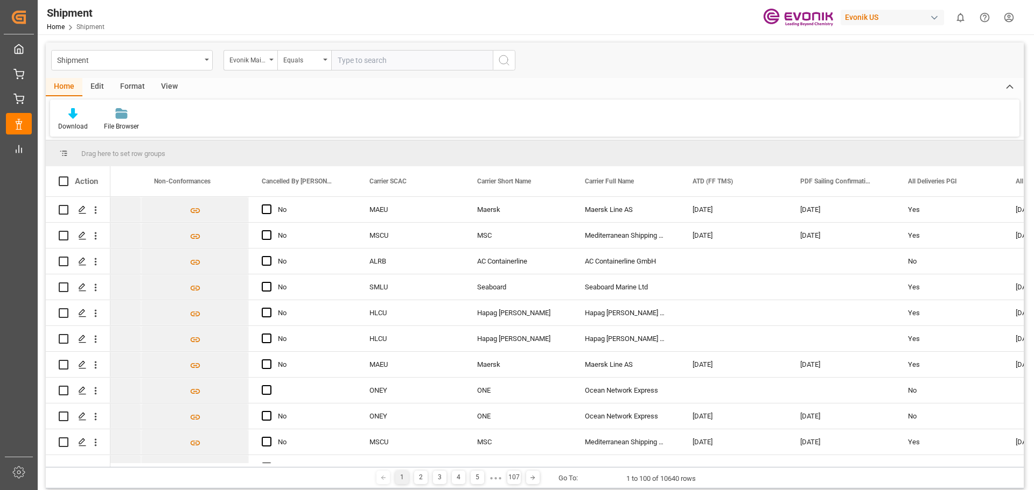
click at [370, 61] on input "text" at bounding box center [412, 60] width 162 height 20
paste input "4006685773"
type input "4006685773"
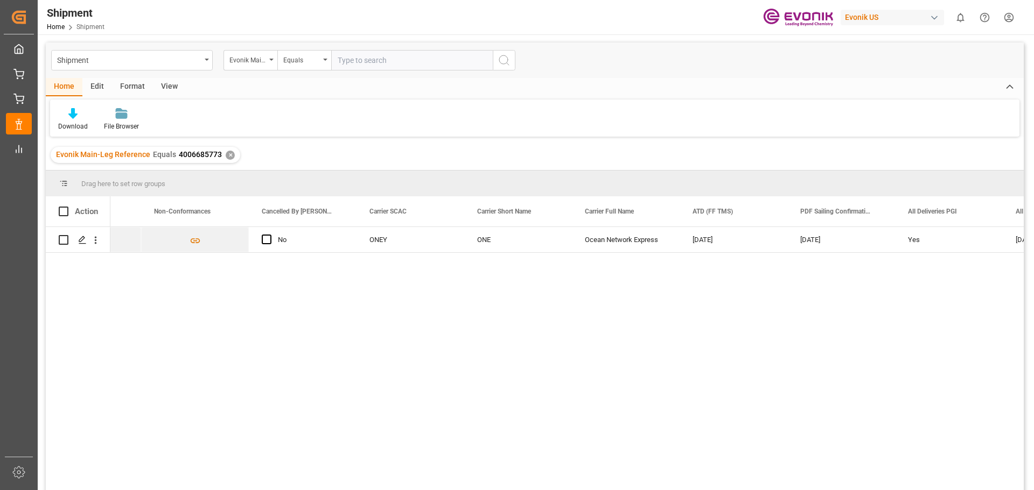
click at [226, 155] on div "✕" at bounding box center [230, 155] width 9 height 9
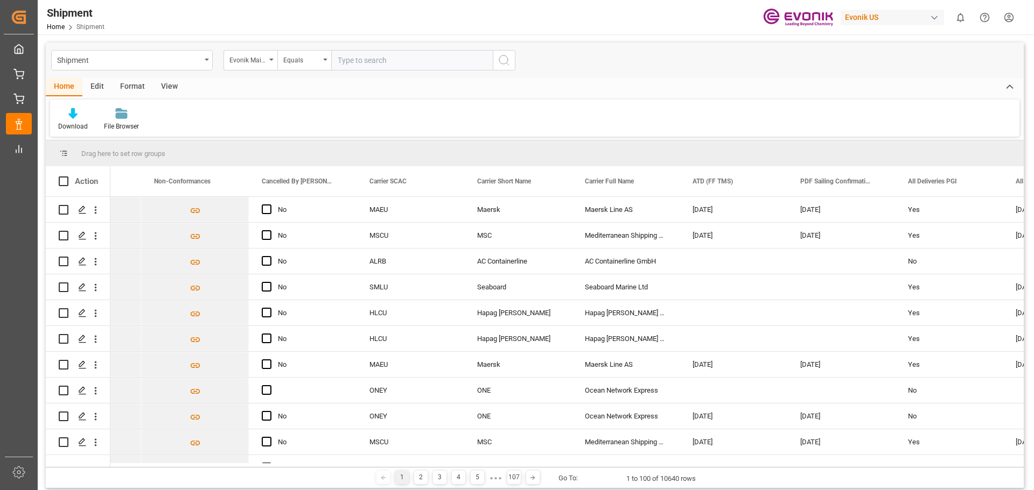
click at [354, 60] on input "text" at bounding box center [412, 60] width 162 height 20
paste input "4006685775"
type input "4006685775"
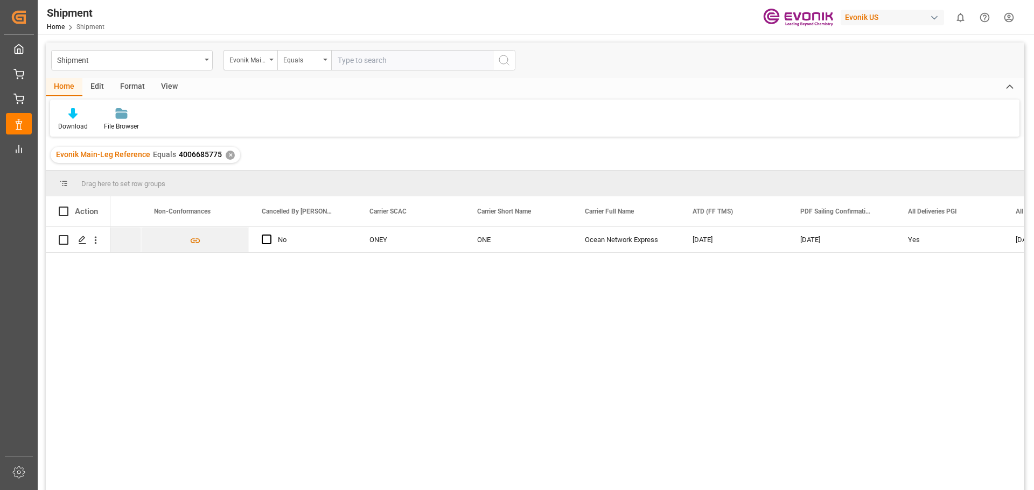
click at [228, 155] on div "✕" at bounding box center [230, 155] width 9 height 9
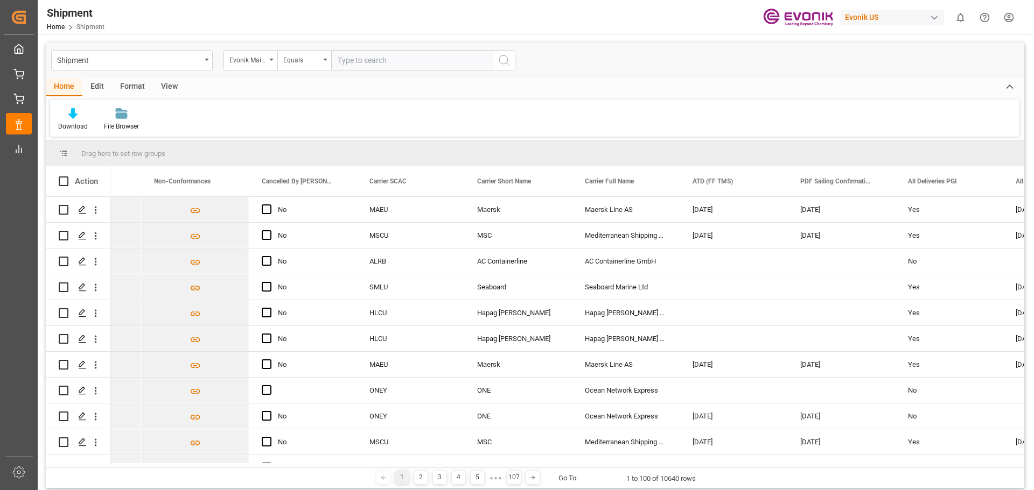
click at [358, 59] on input "text" at bounding box center [412, 60] width 162 height 20
paste input "4006691268"
type input "4006691268"
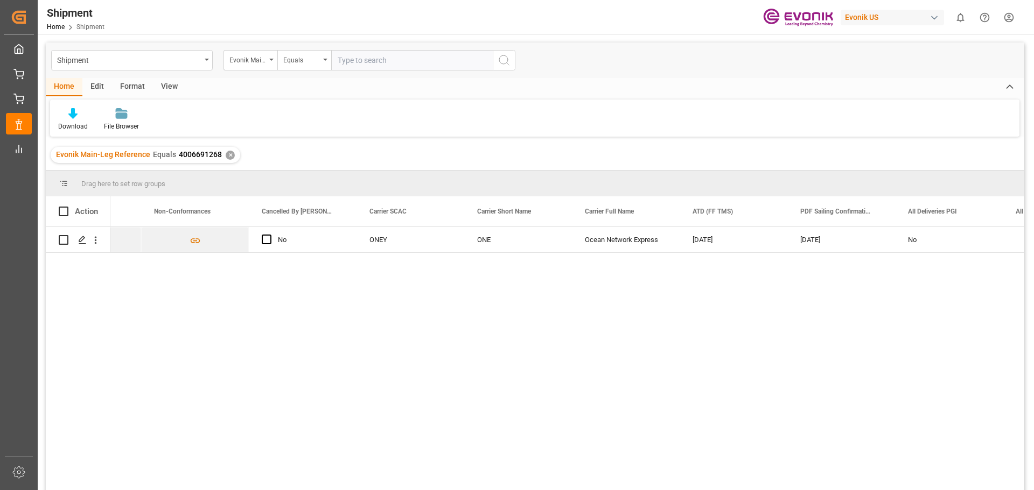
click at [227, 158] on div "✕" at bounding box center [230, 155] width 9 height 9
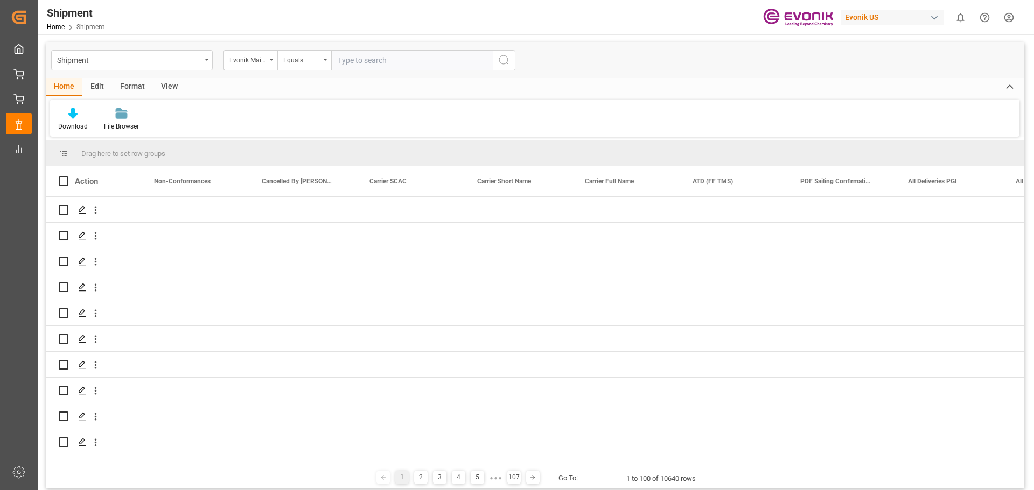
scroll to position [0, 6322]
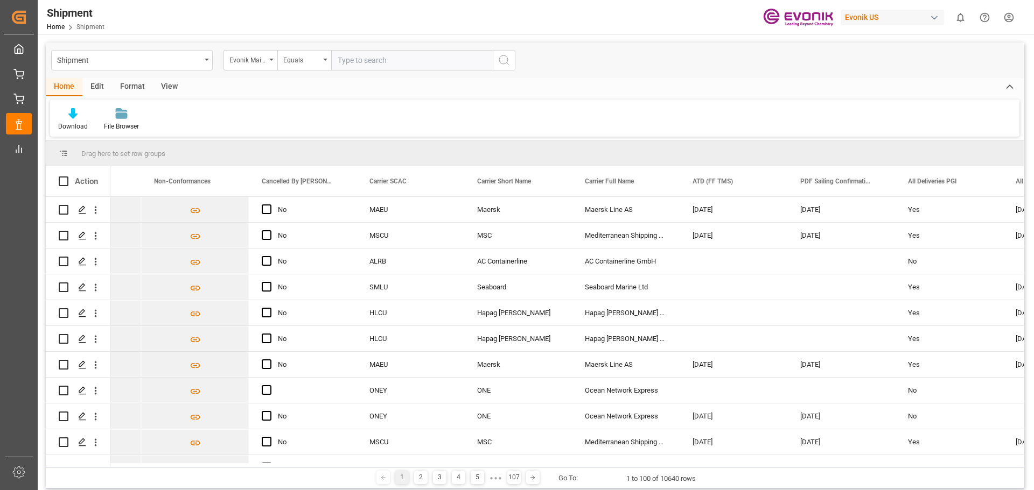
type input "4006676361"
